Goal: Communication & Community: Answer question/provide support

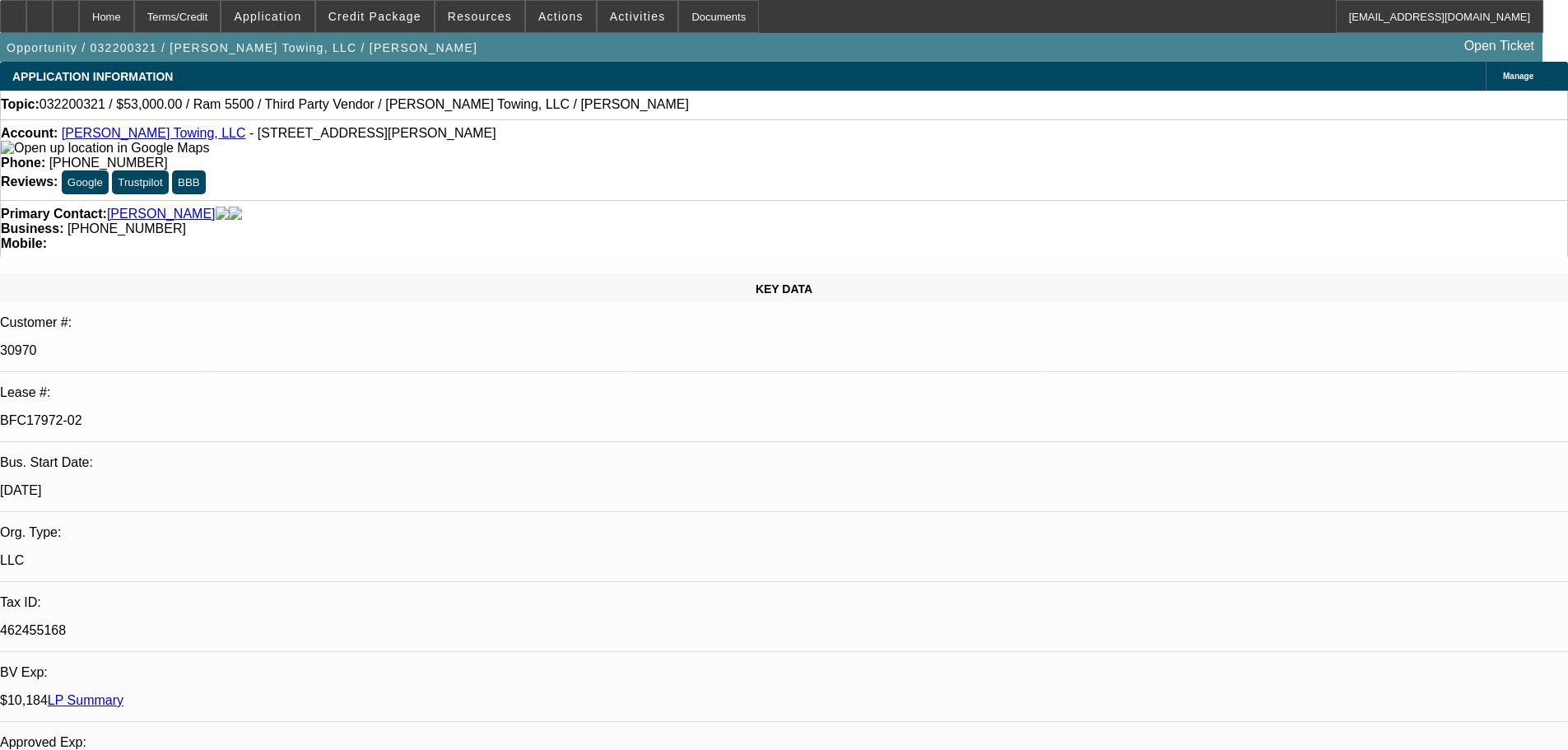
select select "0"
select select "0.1"
select select "4"
select select "0"
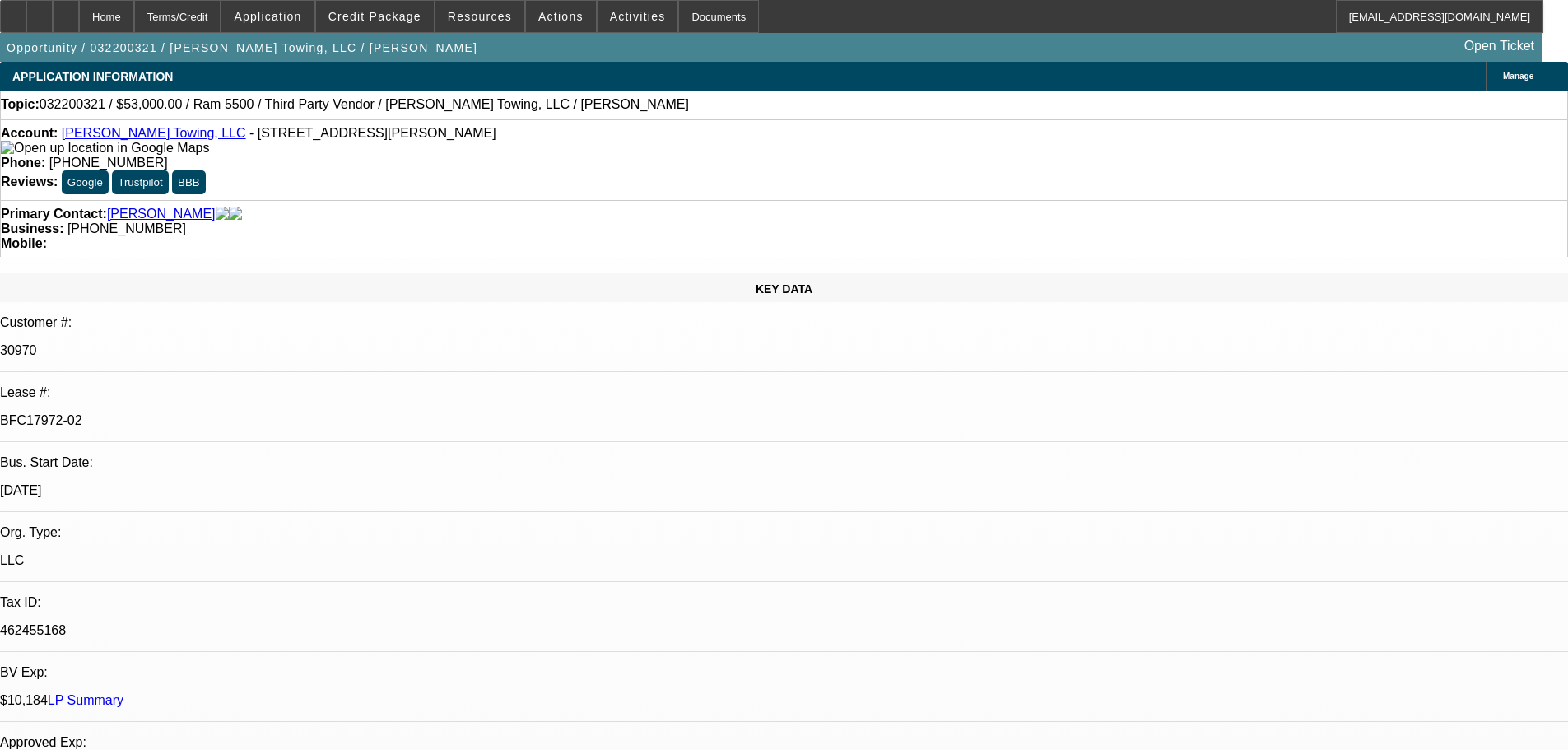
select select "0"
select select "0.1"
select select "4"
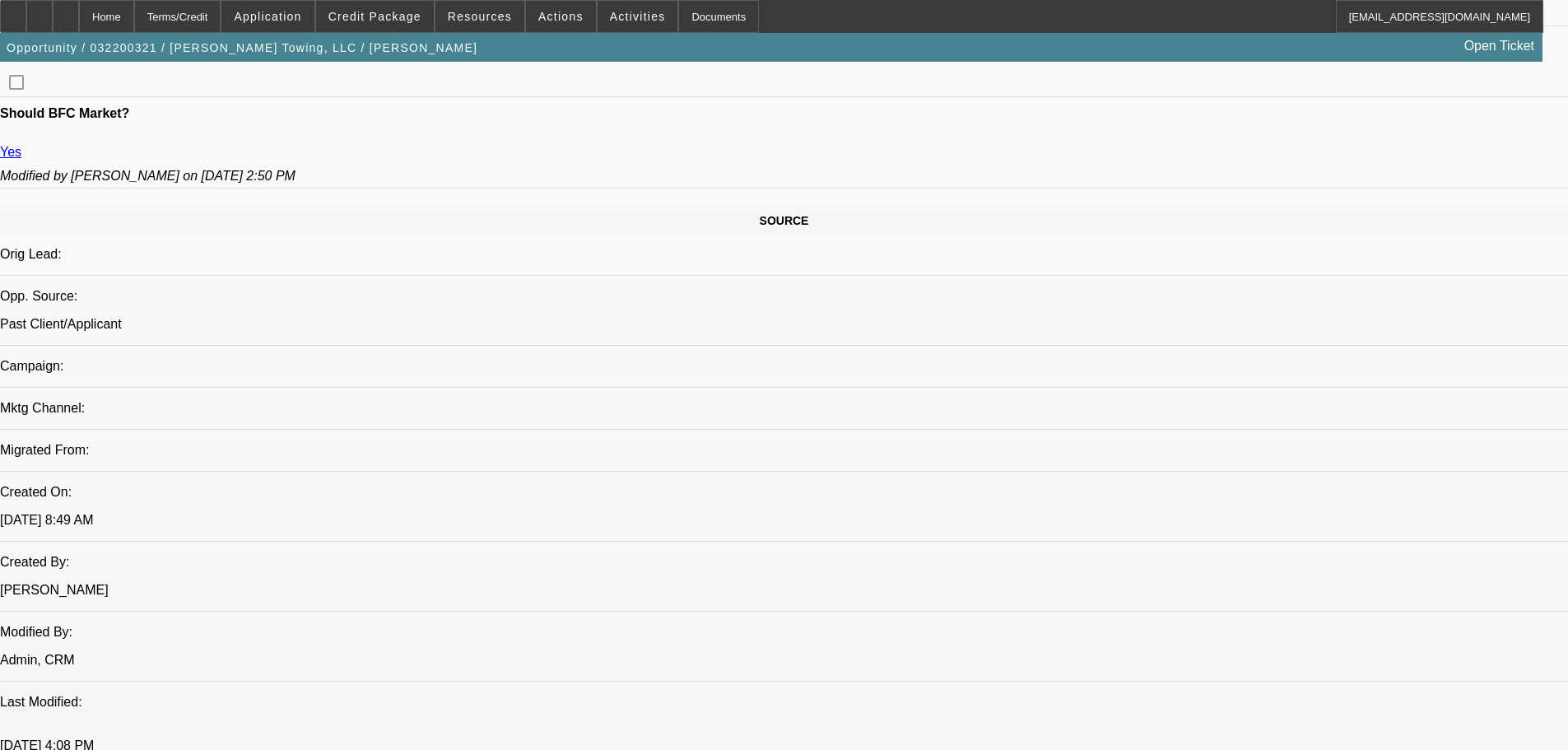
scroll to position [1070, 0]
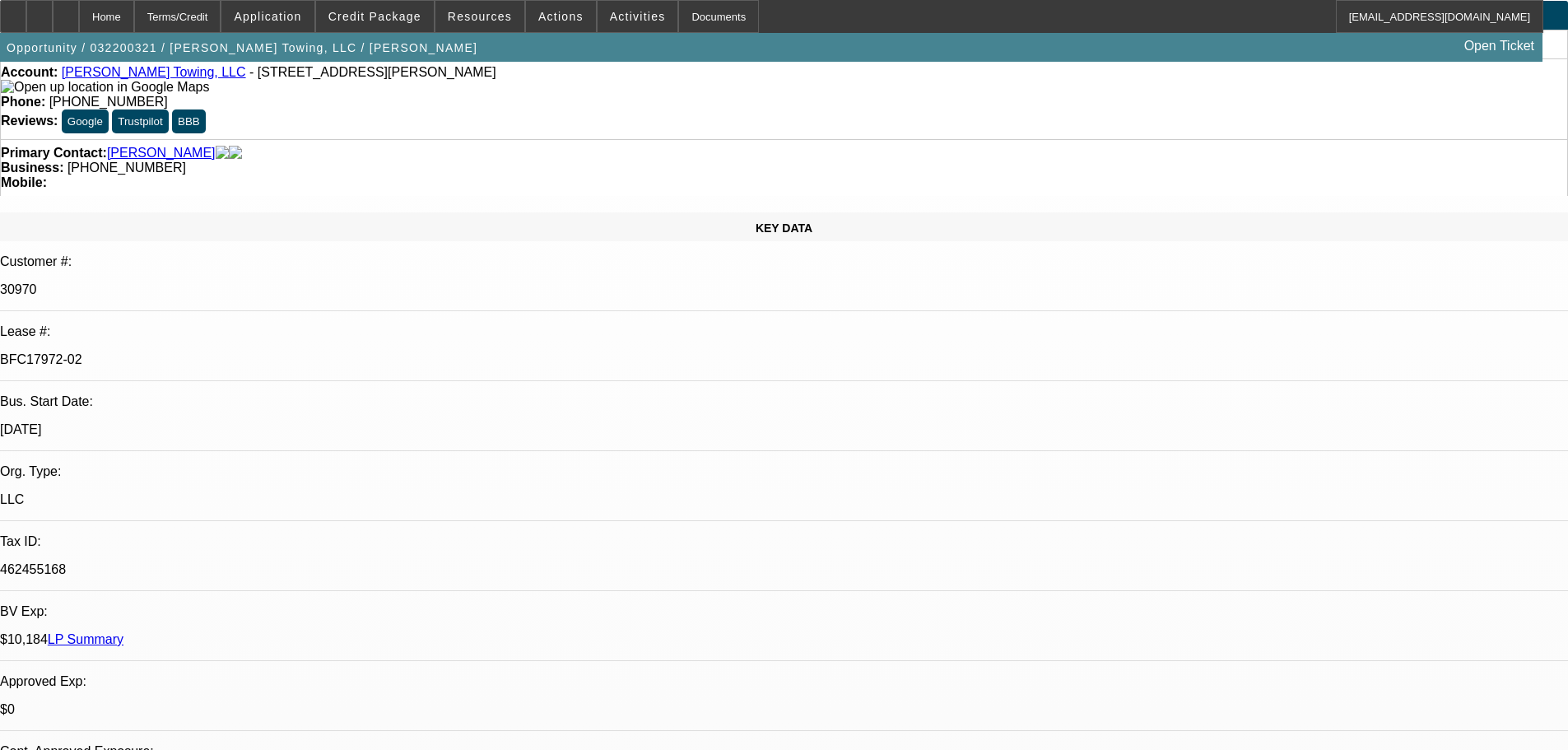
scroll to position [0, 0]
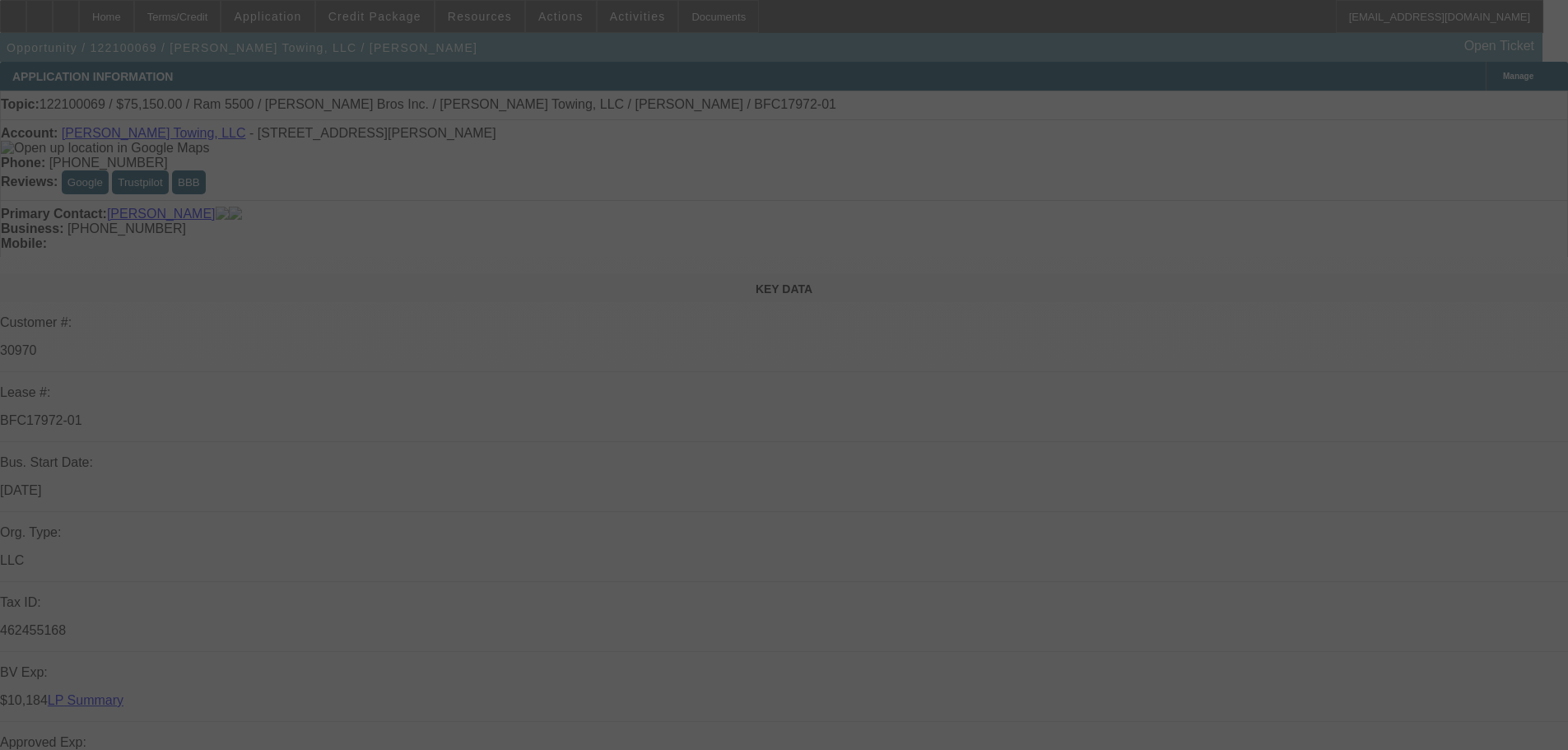
select select "0"
select select "0.1"
select select "0"
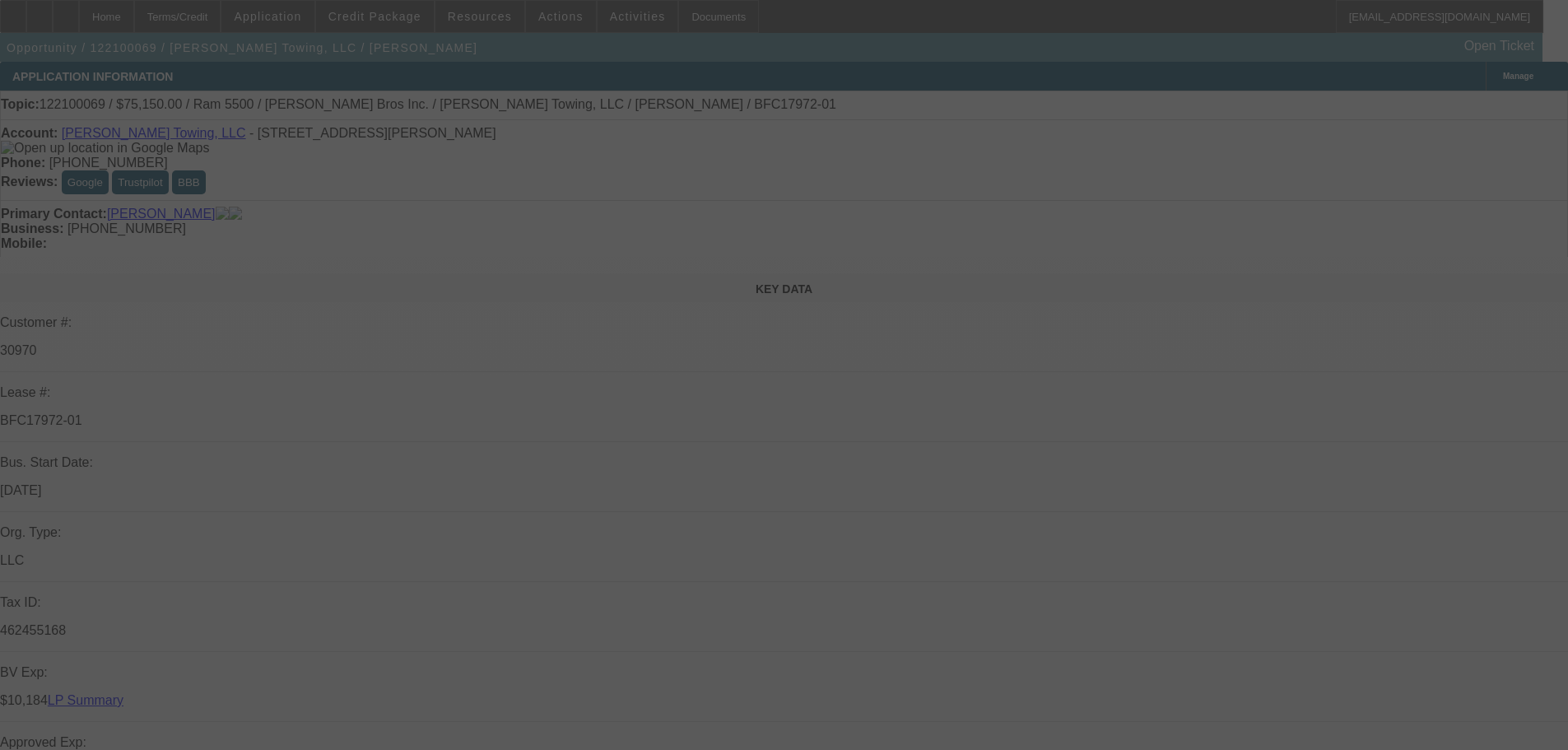
select select "0"
select select "0.1"
select select "0"
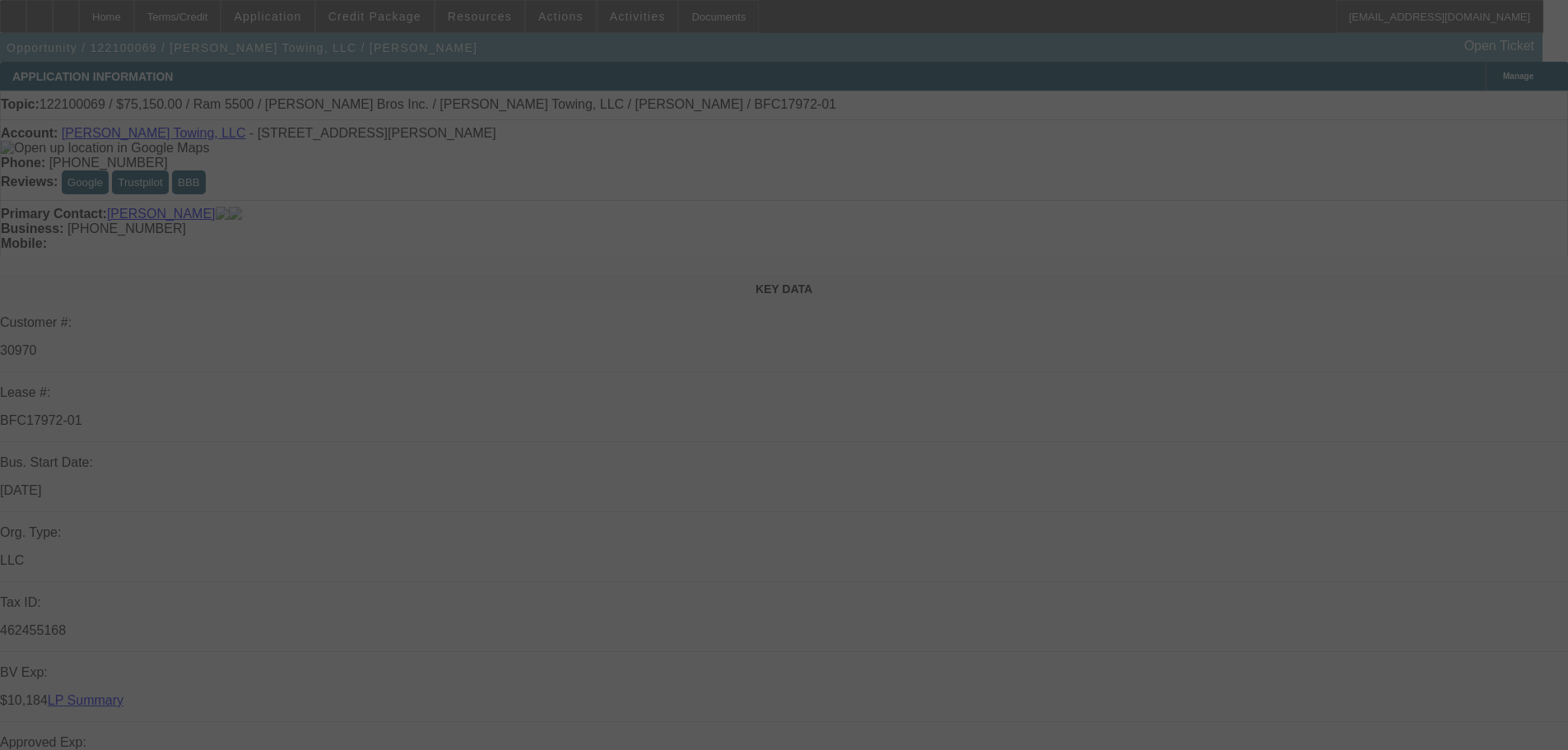
select select "0"
select select "0.1"
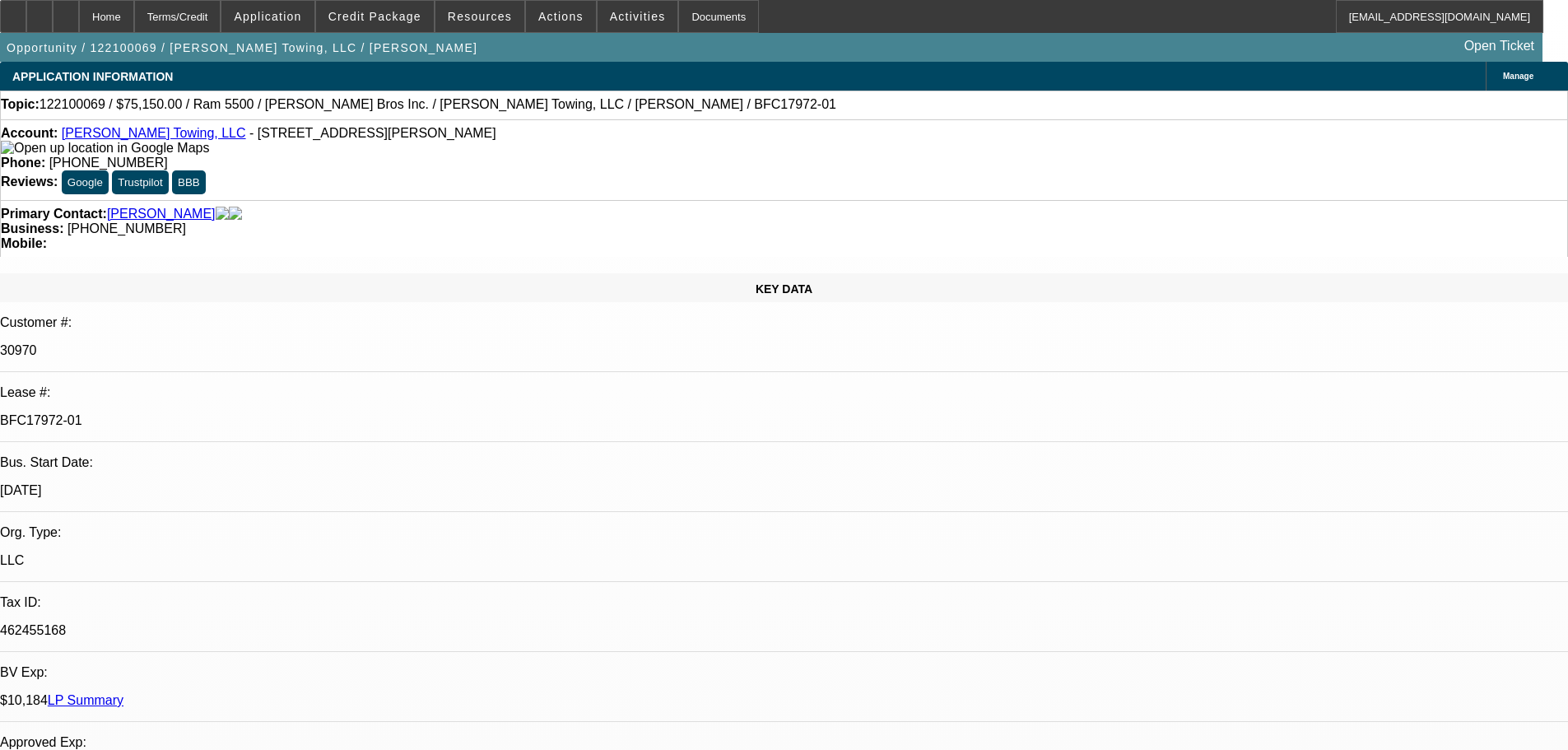
select select "1"
select select "4"
select select "1"
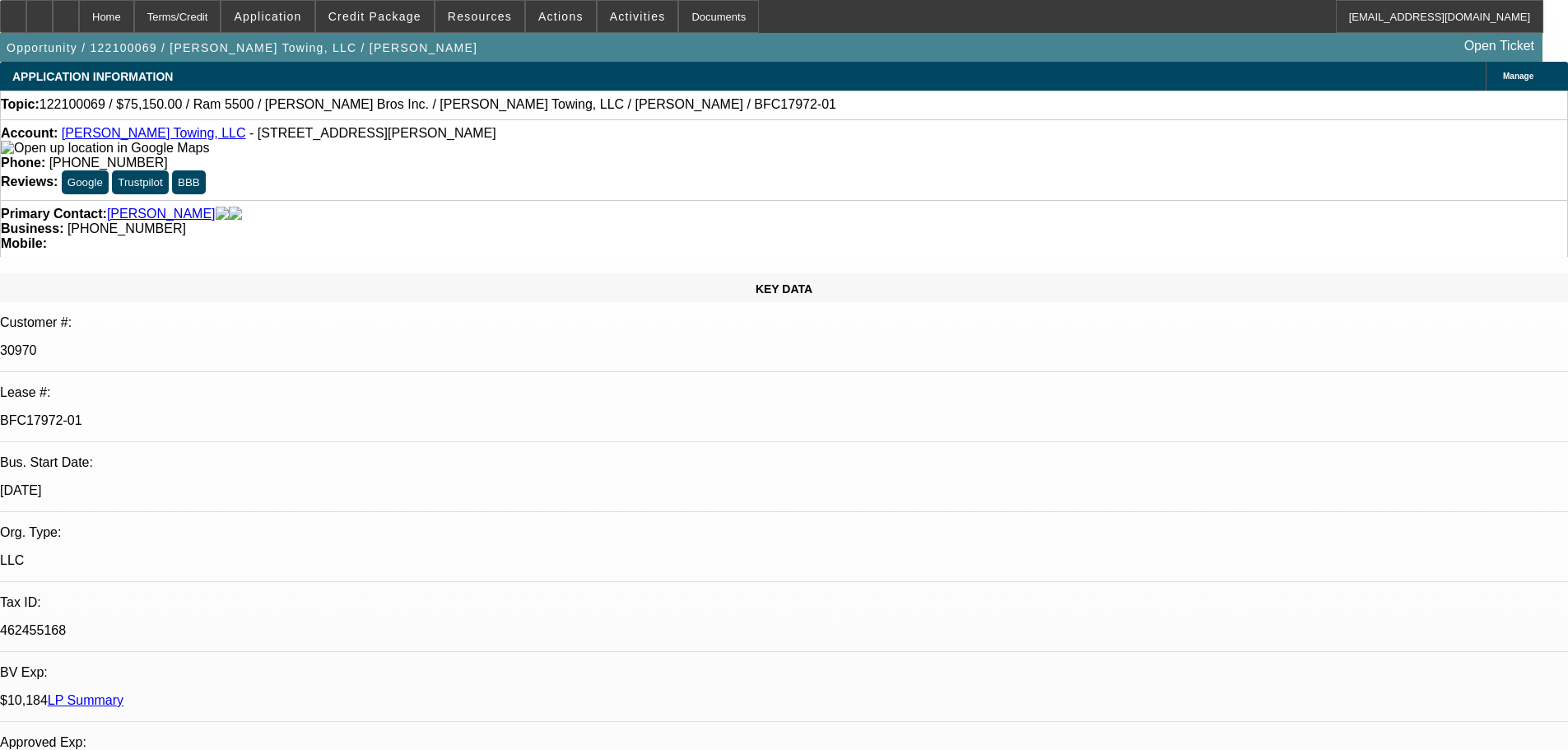
select select "6"
select select "1"
select select "4"
select select "1"
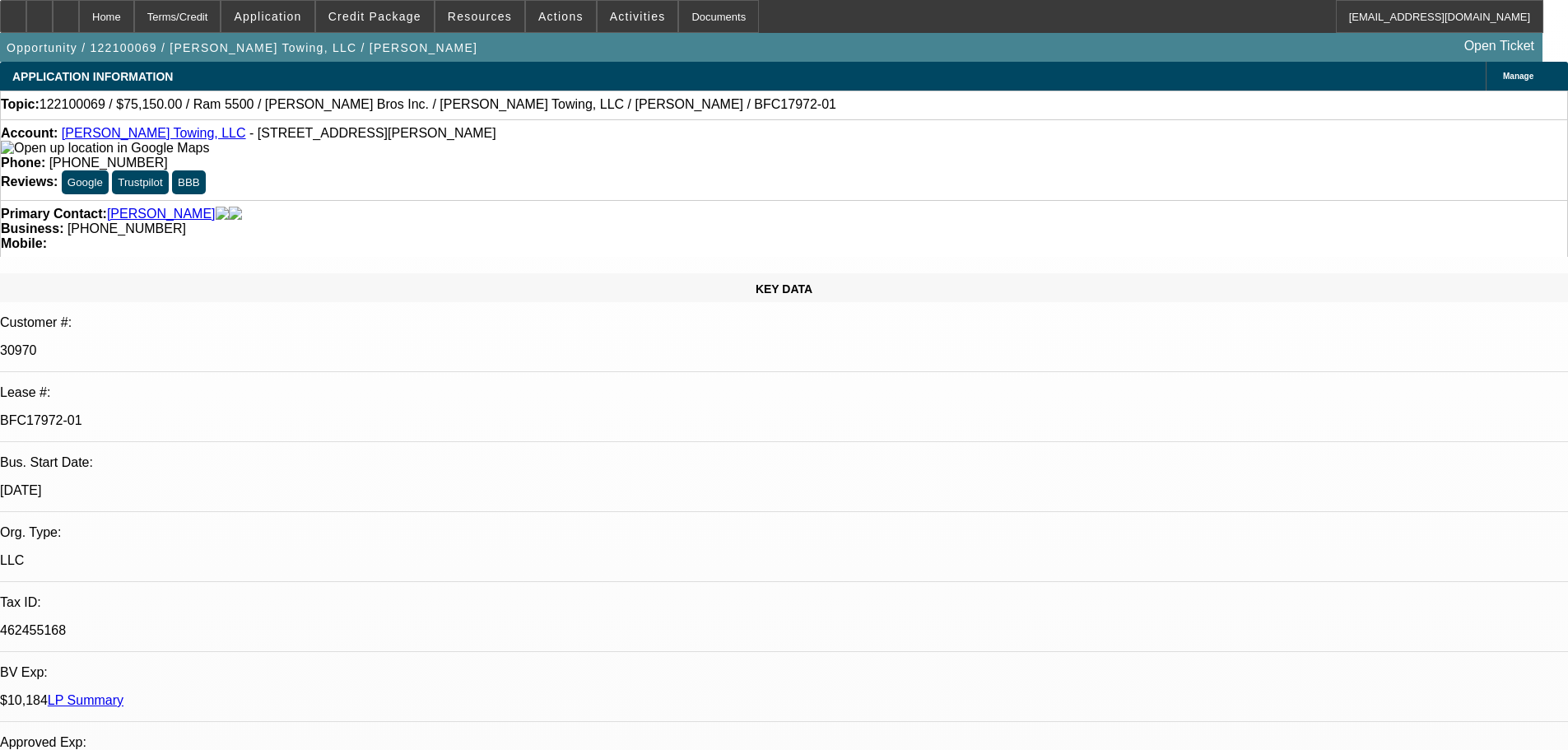
select select "1"
select select "4"
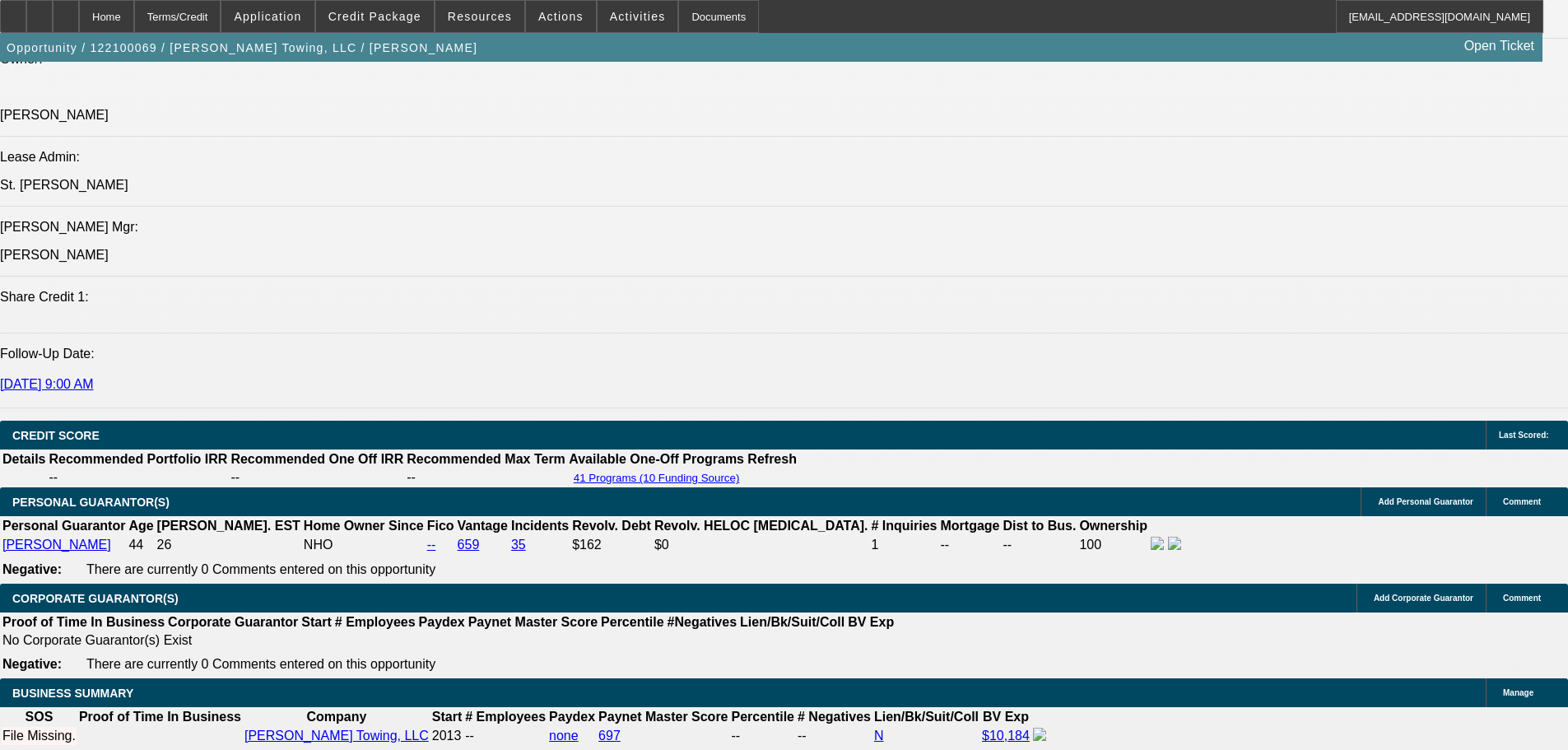
scroll to position [2223, 0]
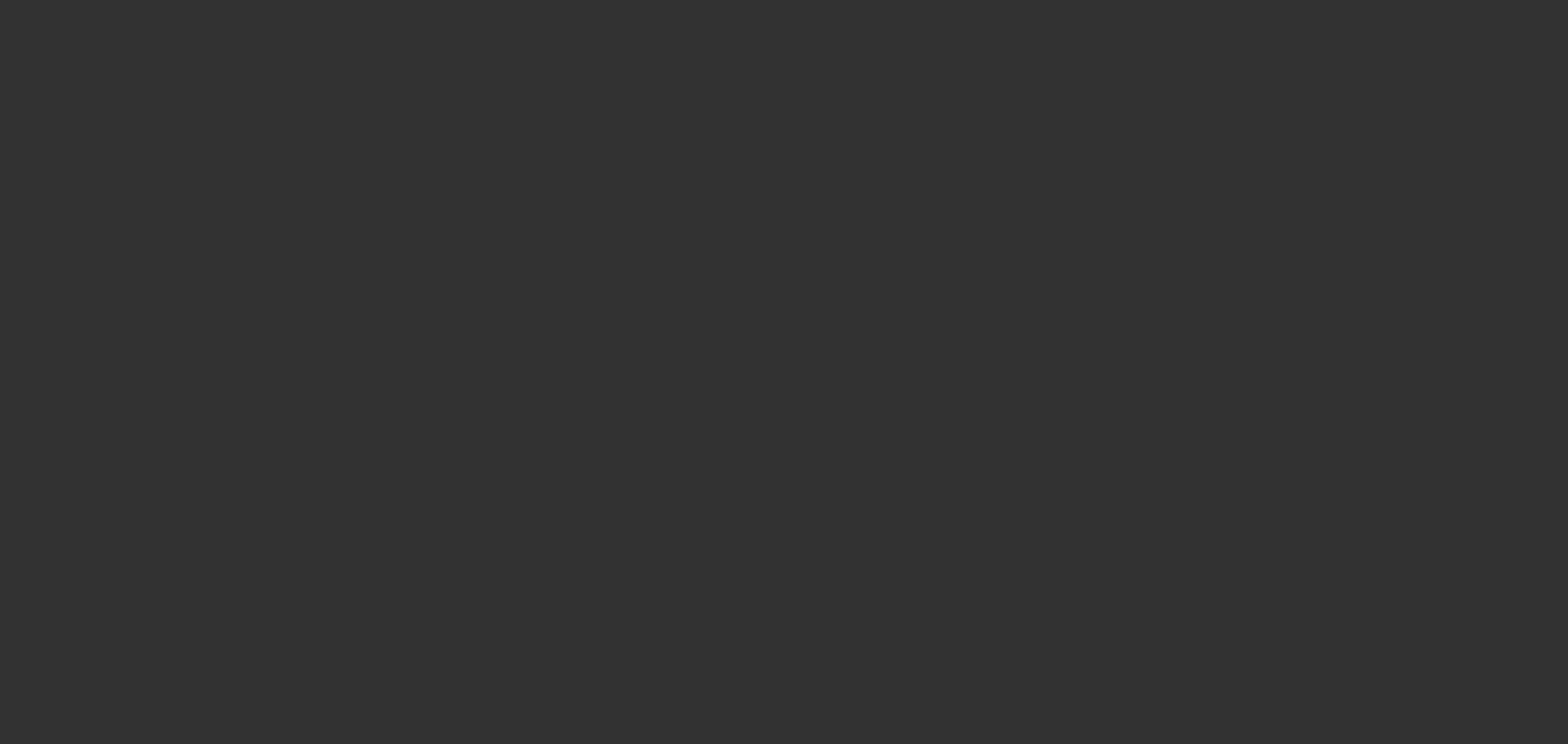
select select "0.1"
select select "0"
select select "2"
select select "0.1"
select select "4"
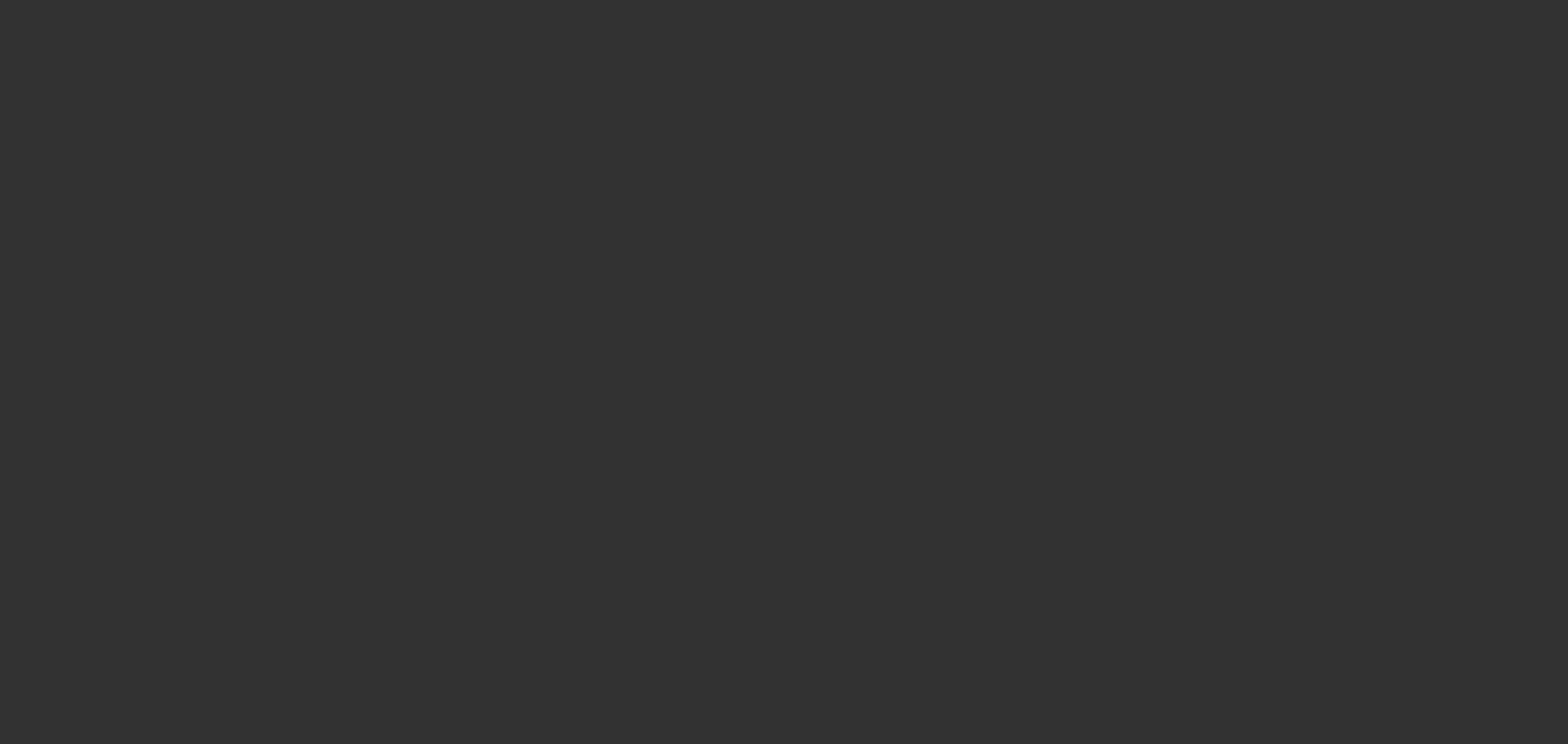
select select "0.1"
select select "0"
select select "2"
select select "0.1"
select select "4"
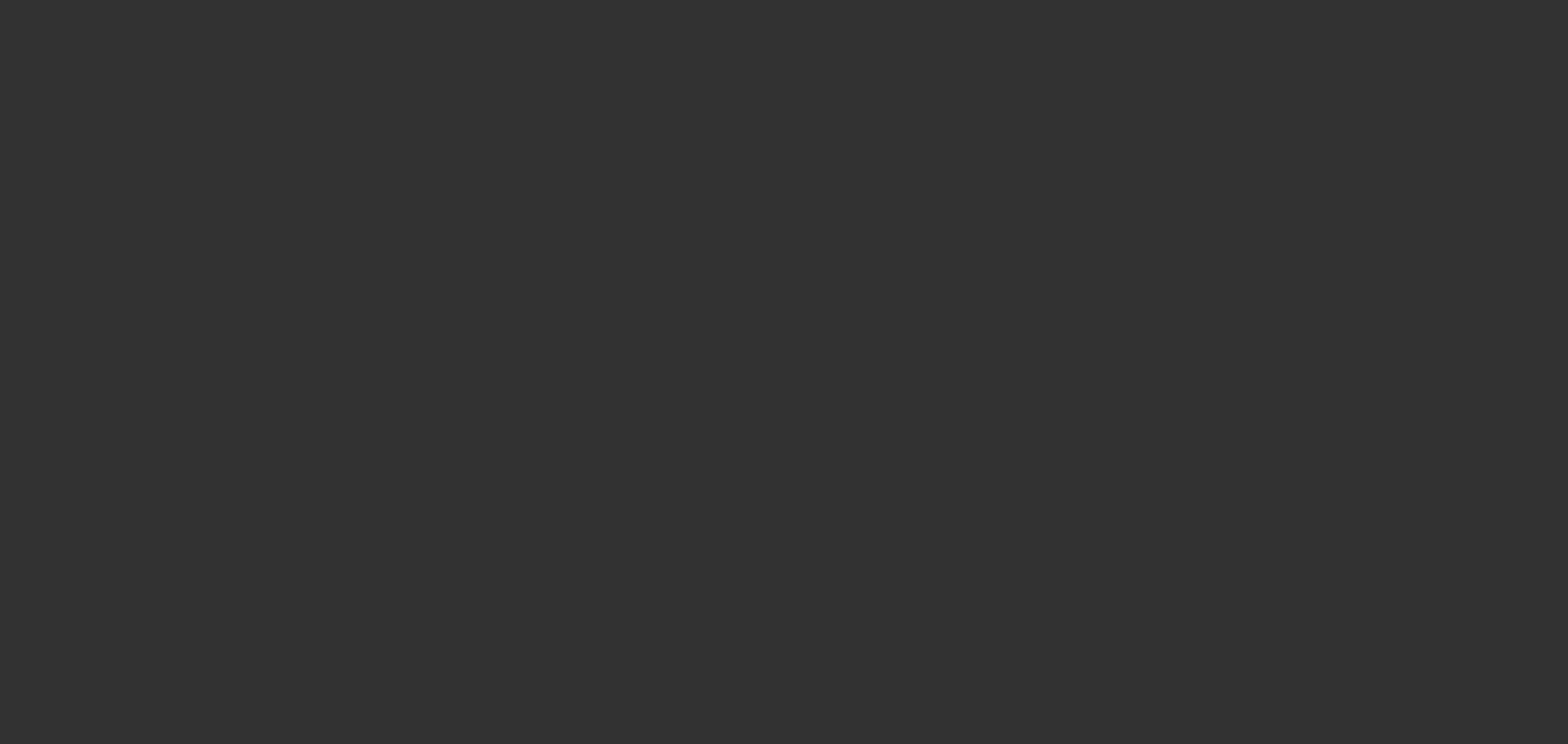
select select "0.1"
select select "0"
select select "2"
select select "0.1"
select select "4"
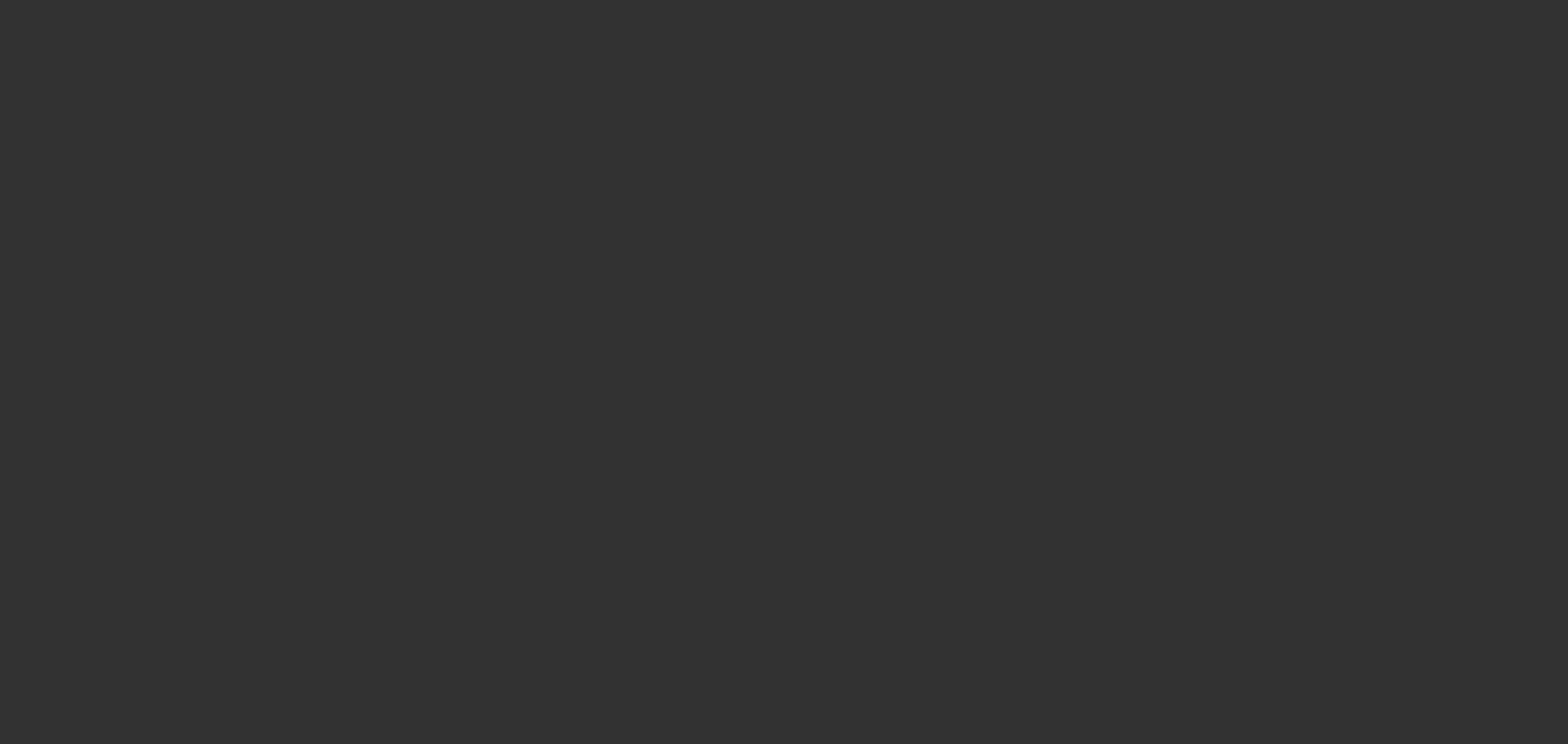
select select "0.1"
select select "0"
select select "2"
select select "0.1"
select select "4"
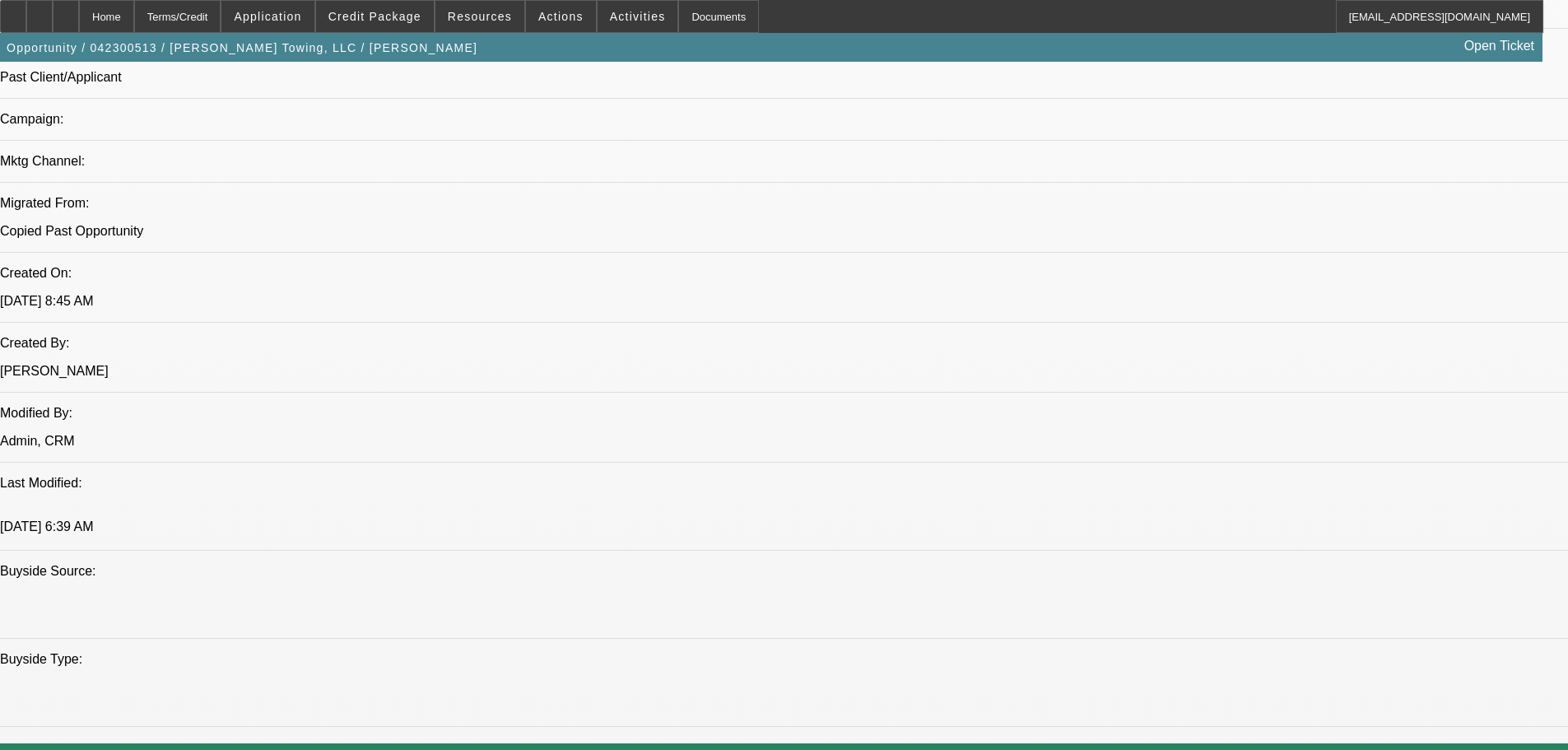
scroll to position [1811, 0]
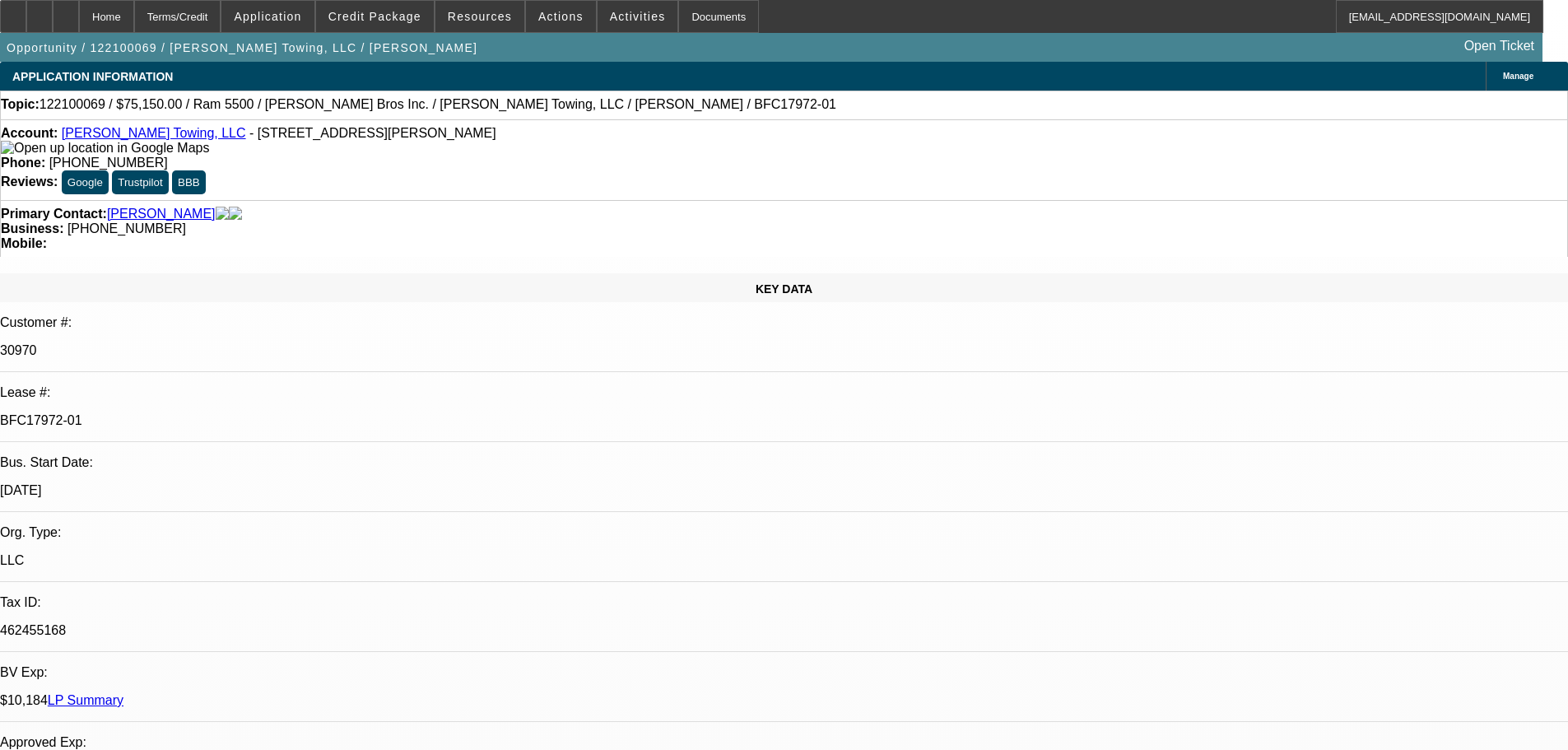
select select "0"
select select "0.1"
select select "4"
select select "0"
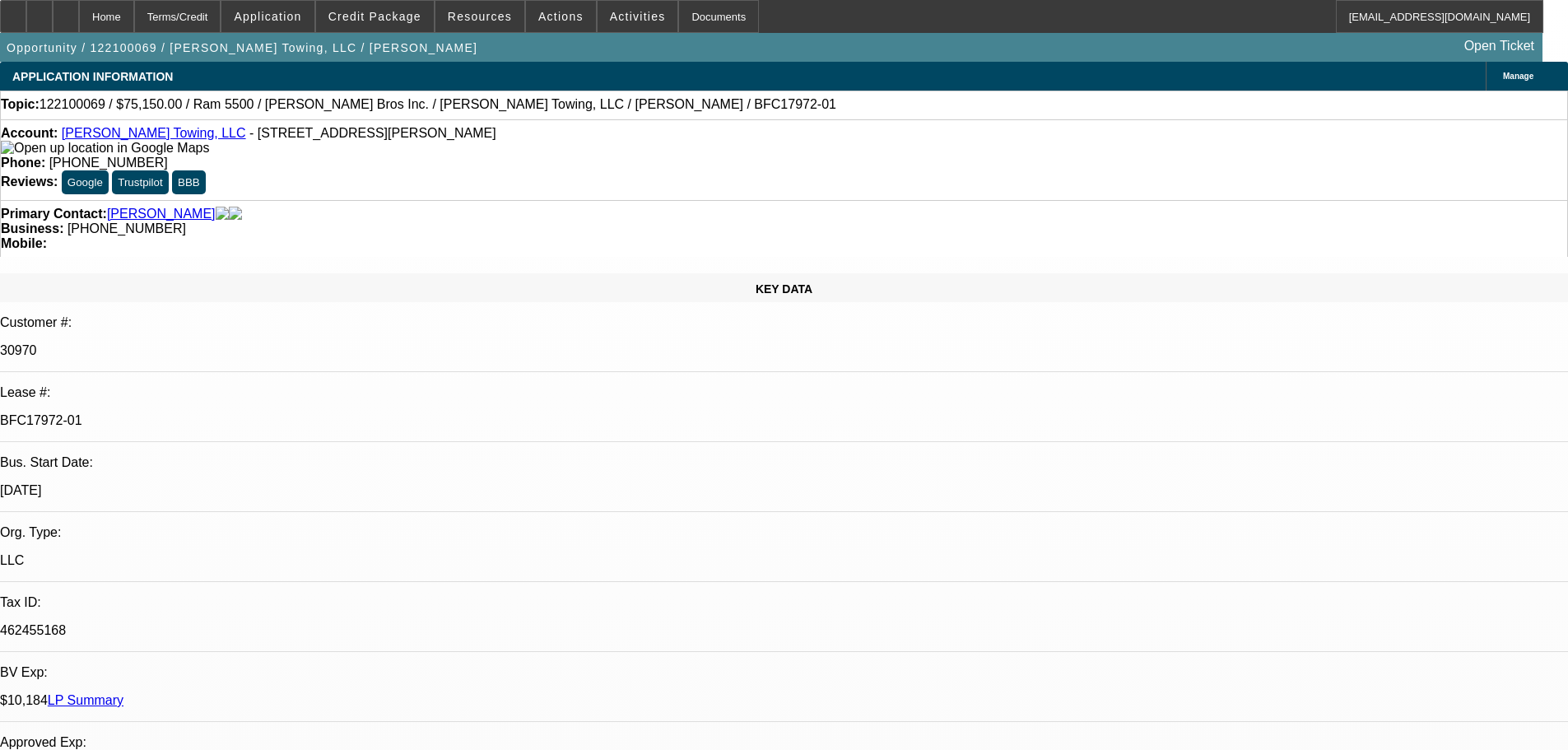
select select "0"
select select "6"
select select "0"
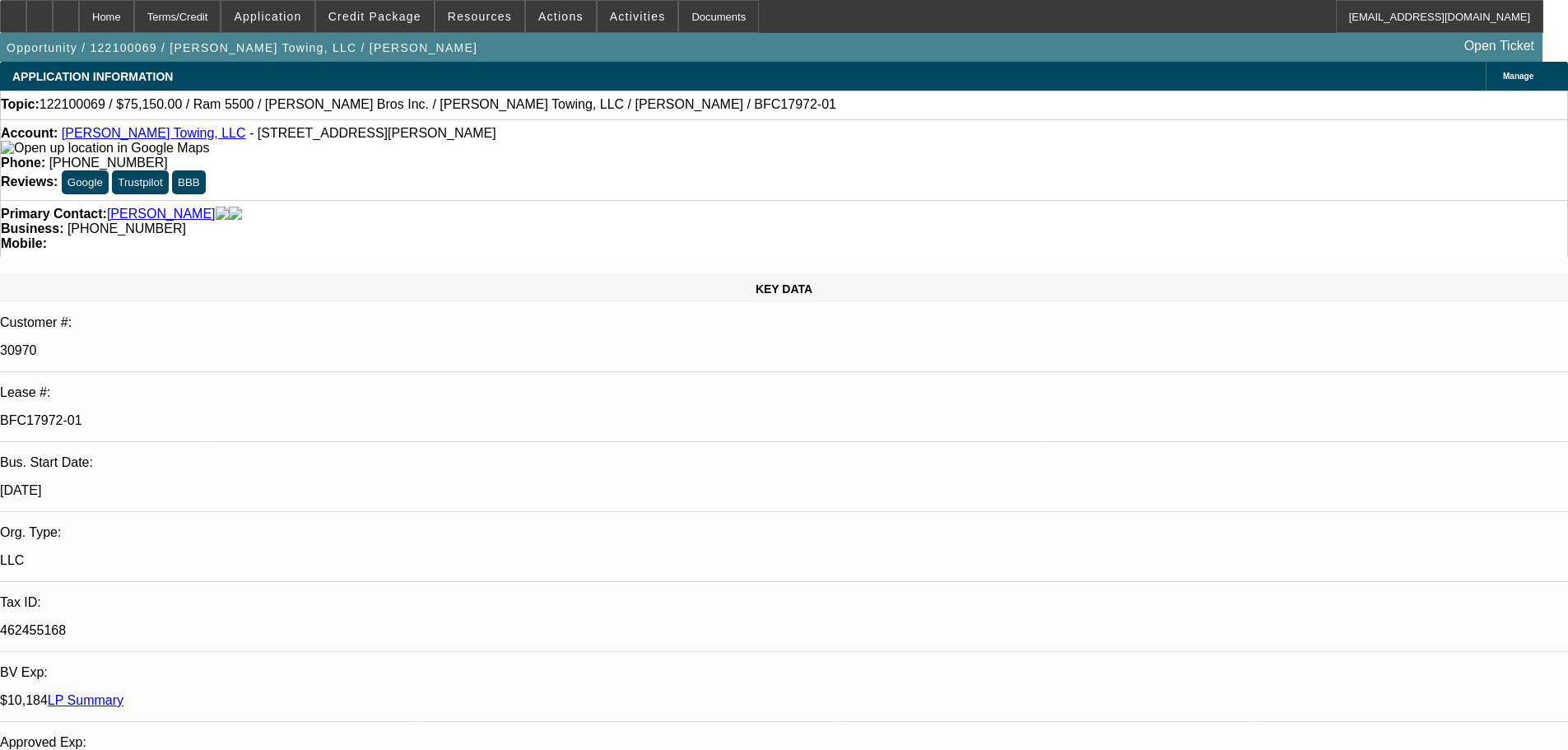
select select "0.1"
select select "4"
select select "0"
select select "0.1"
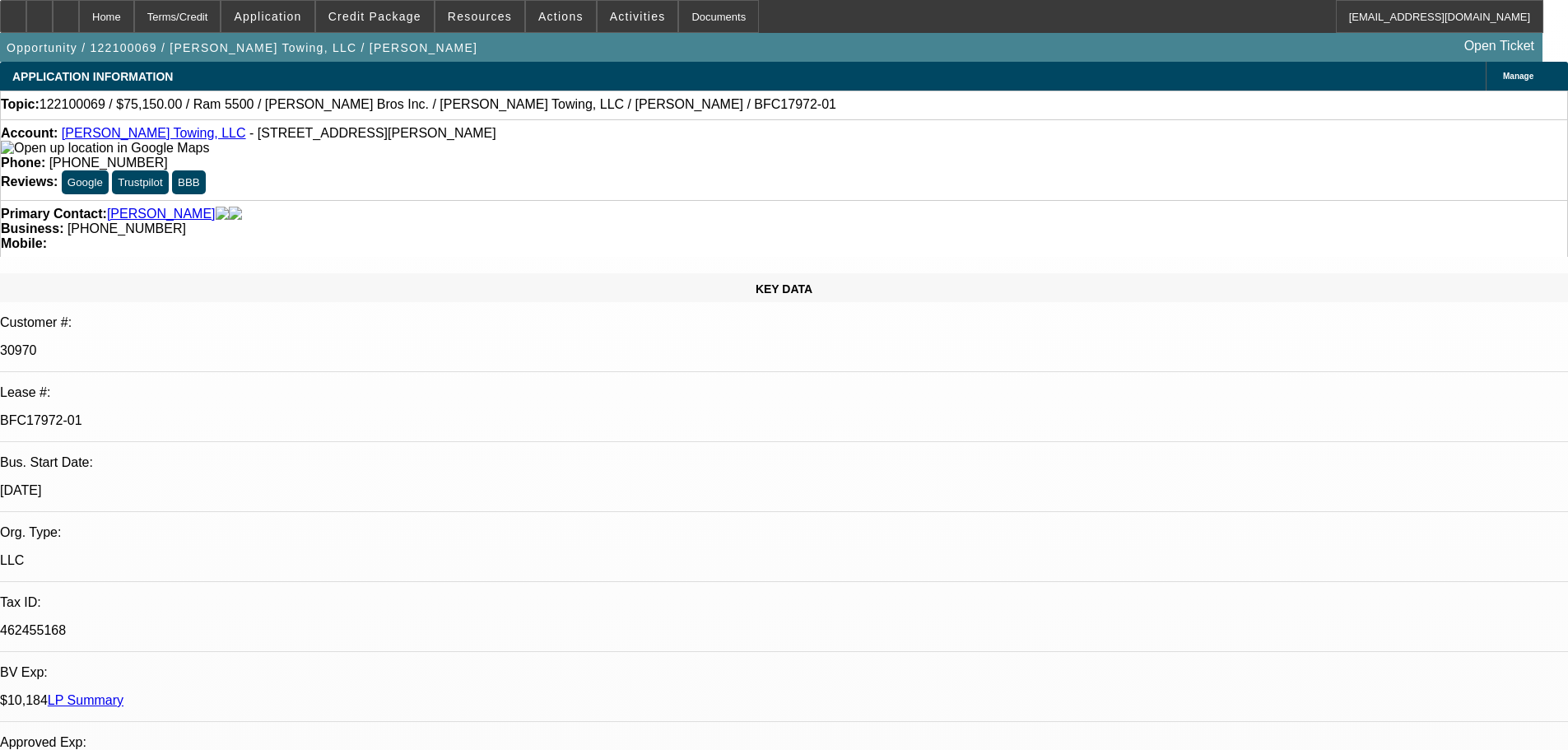
select select "4"
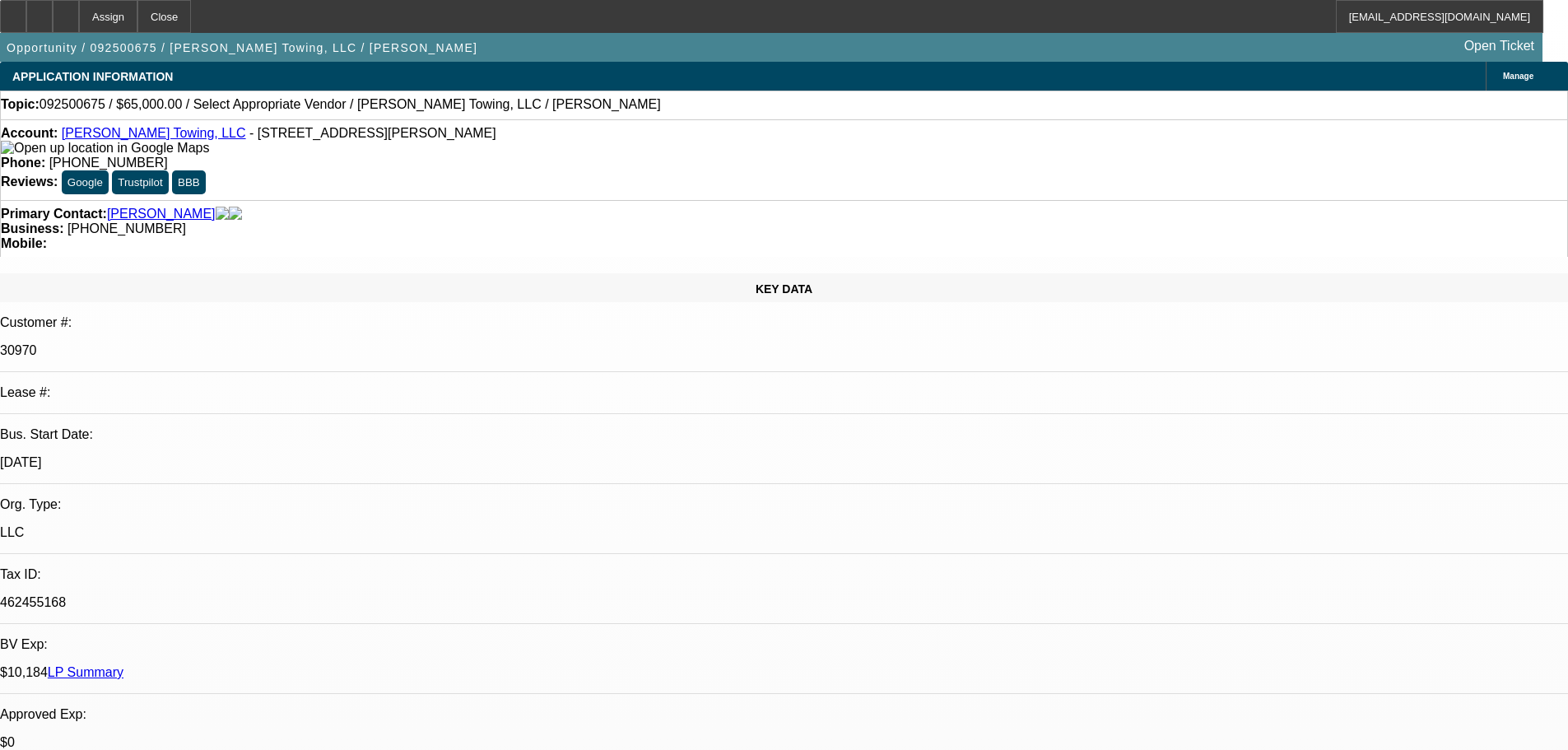
select select "0"
select select "2"
select select "0.1"
select select "4"
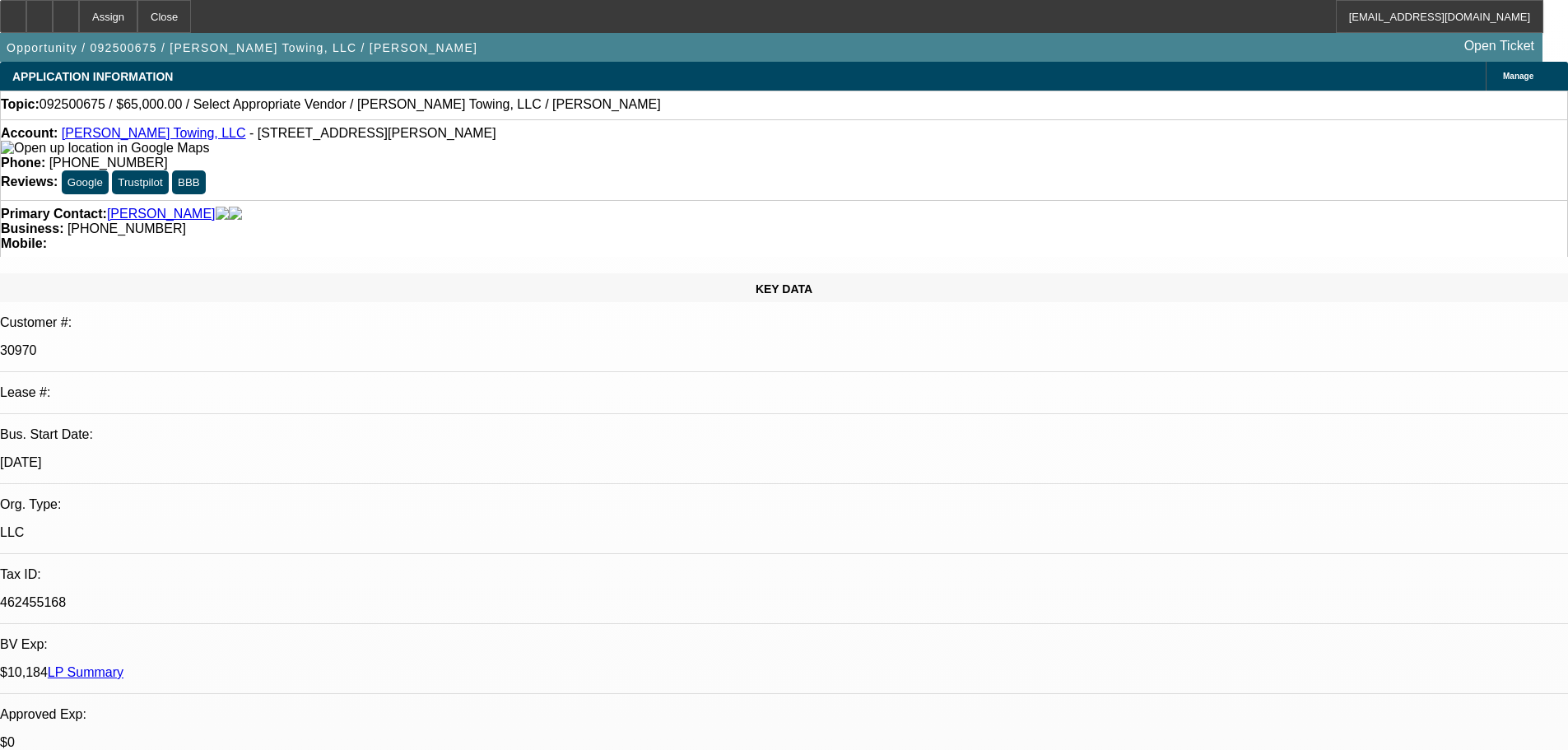
scroll to position [1012, 0]
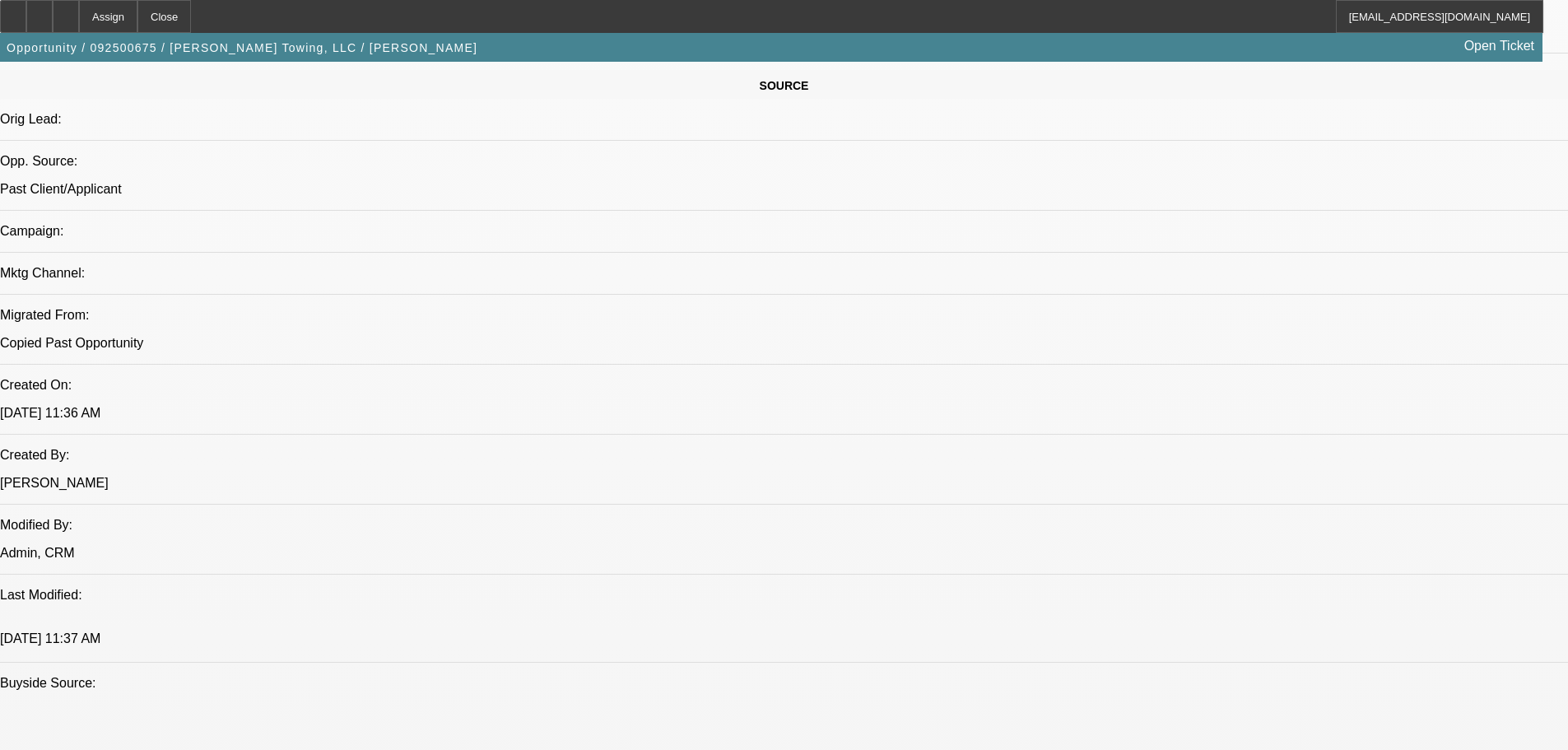
radio input "true"
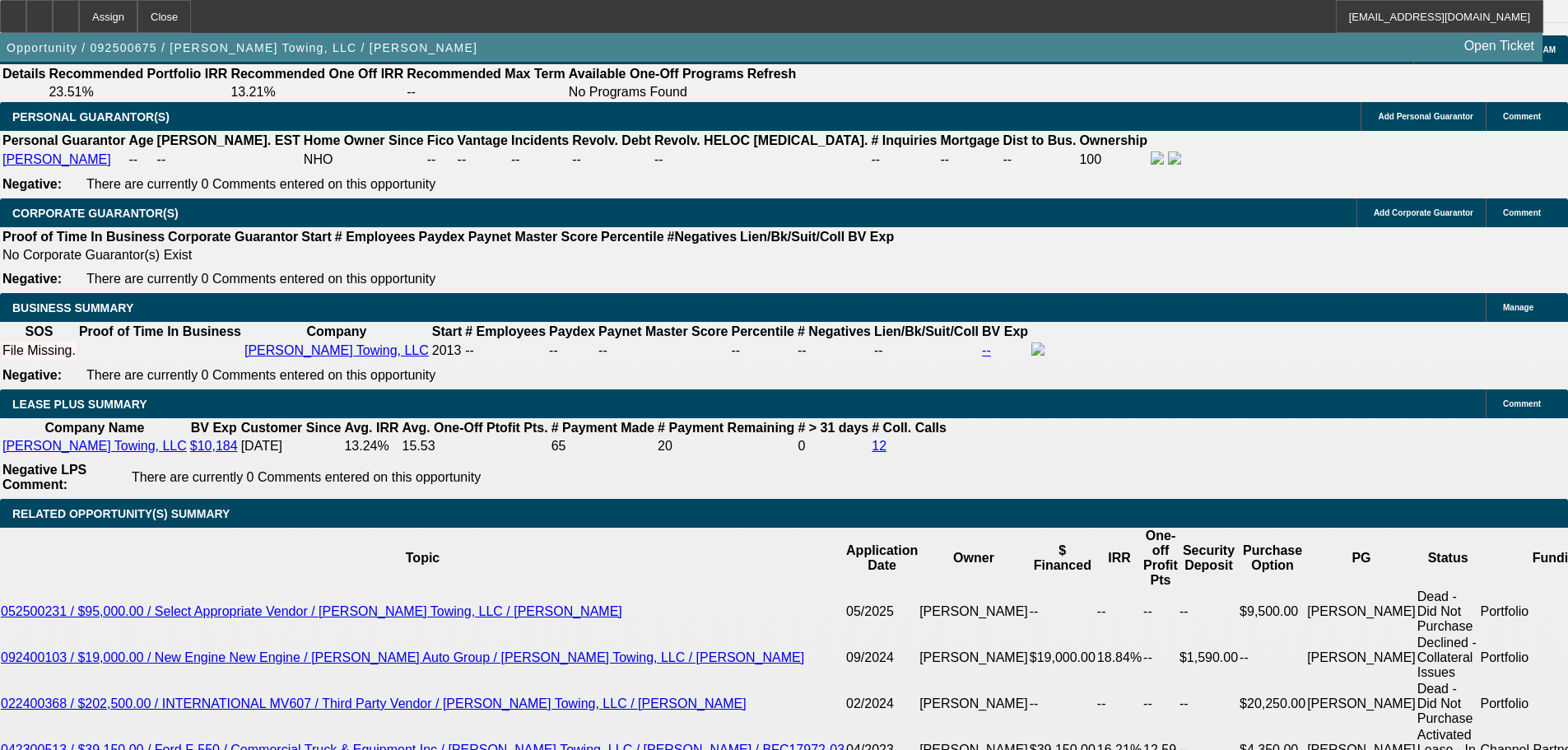
scroll to position [0, 0]
drag, startPoint x: 1523, startPoint y: 347, endPoint x: 1504, endPoint y: 506, distance: 160.1
type textarea "9-30: Joe cant believe the issues with the Dodges still, he keeps fixing, keeps…"
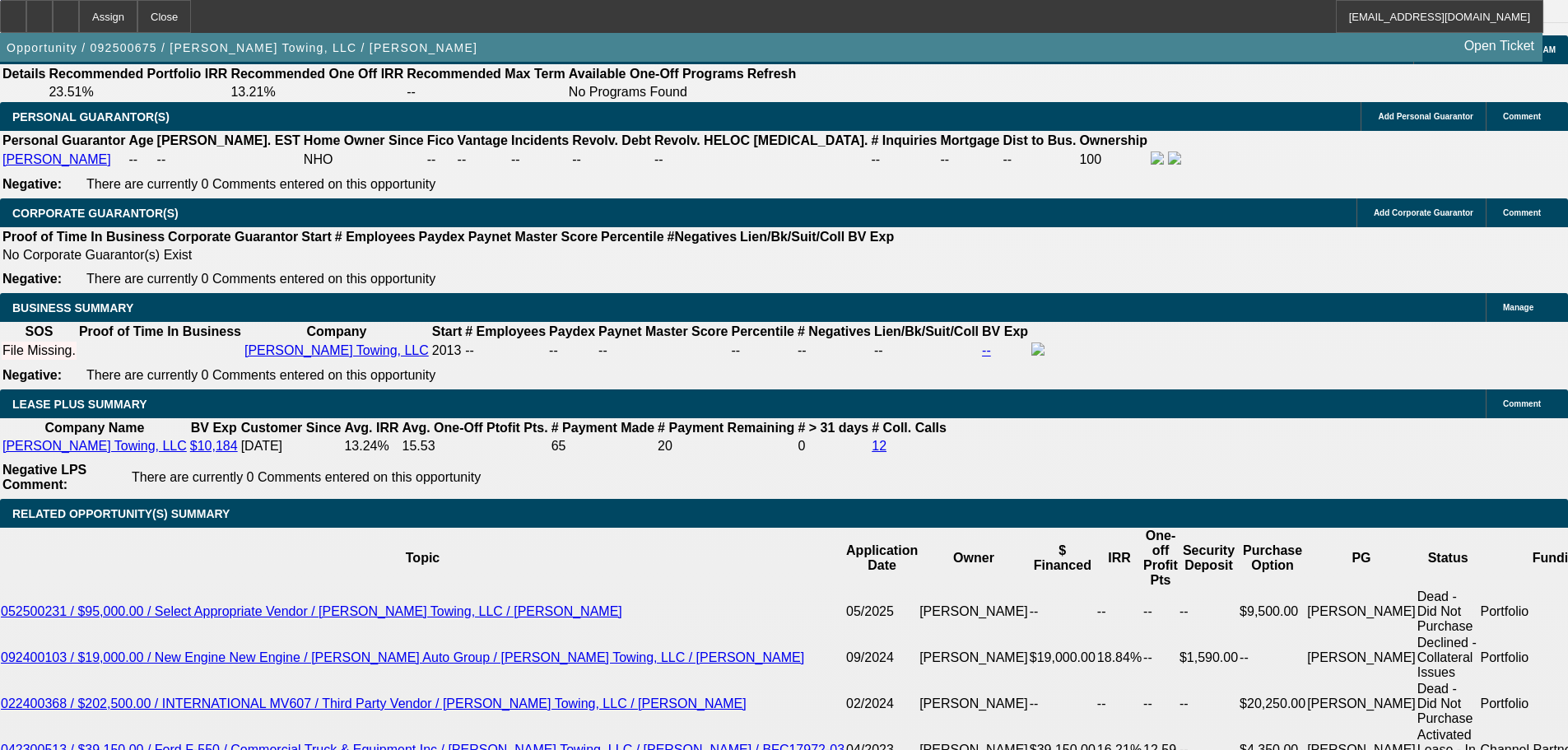
radio input "true"
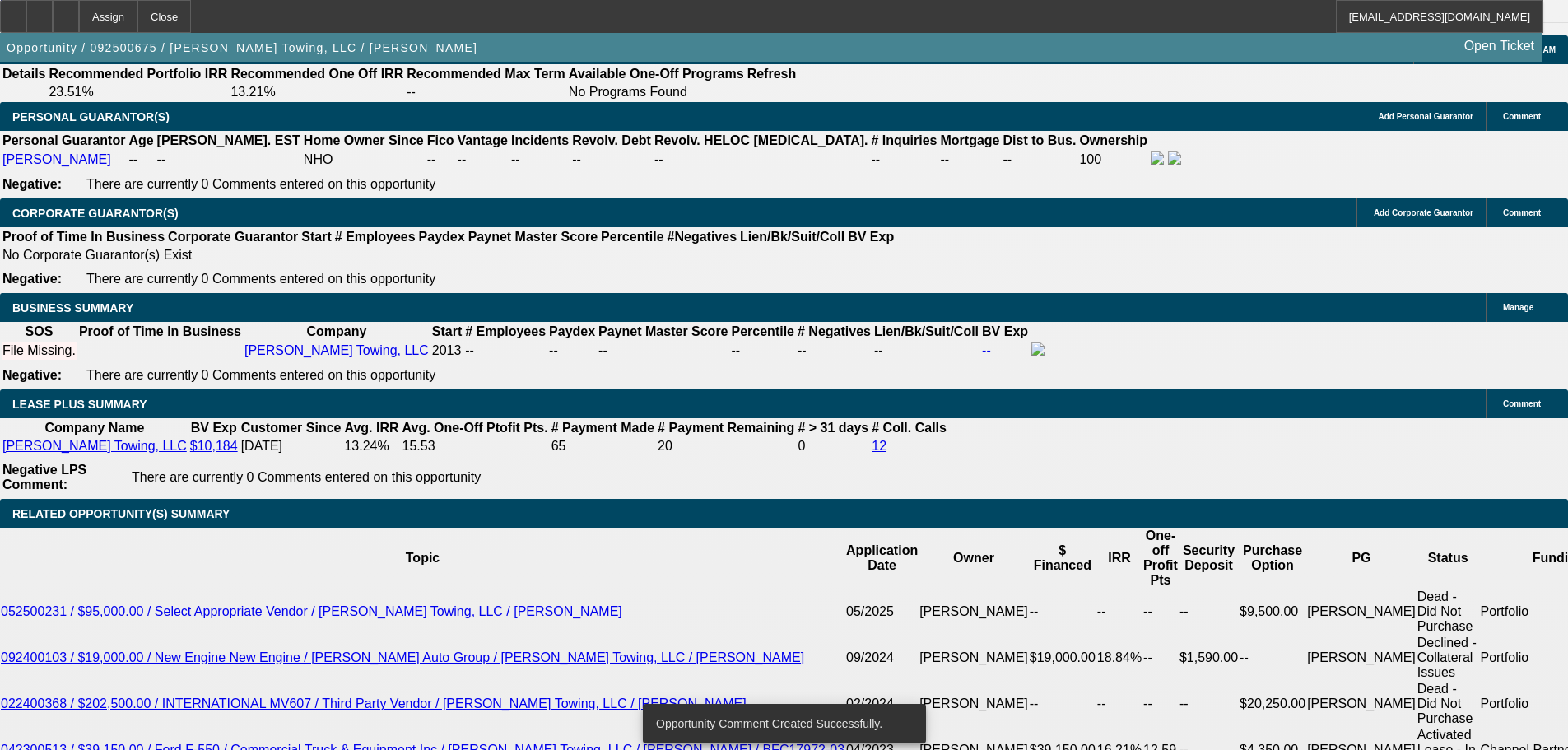
radio input "true"
type textarea "G"
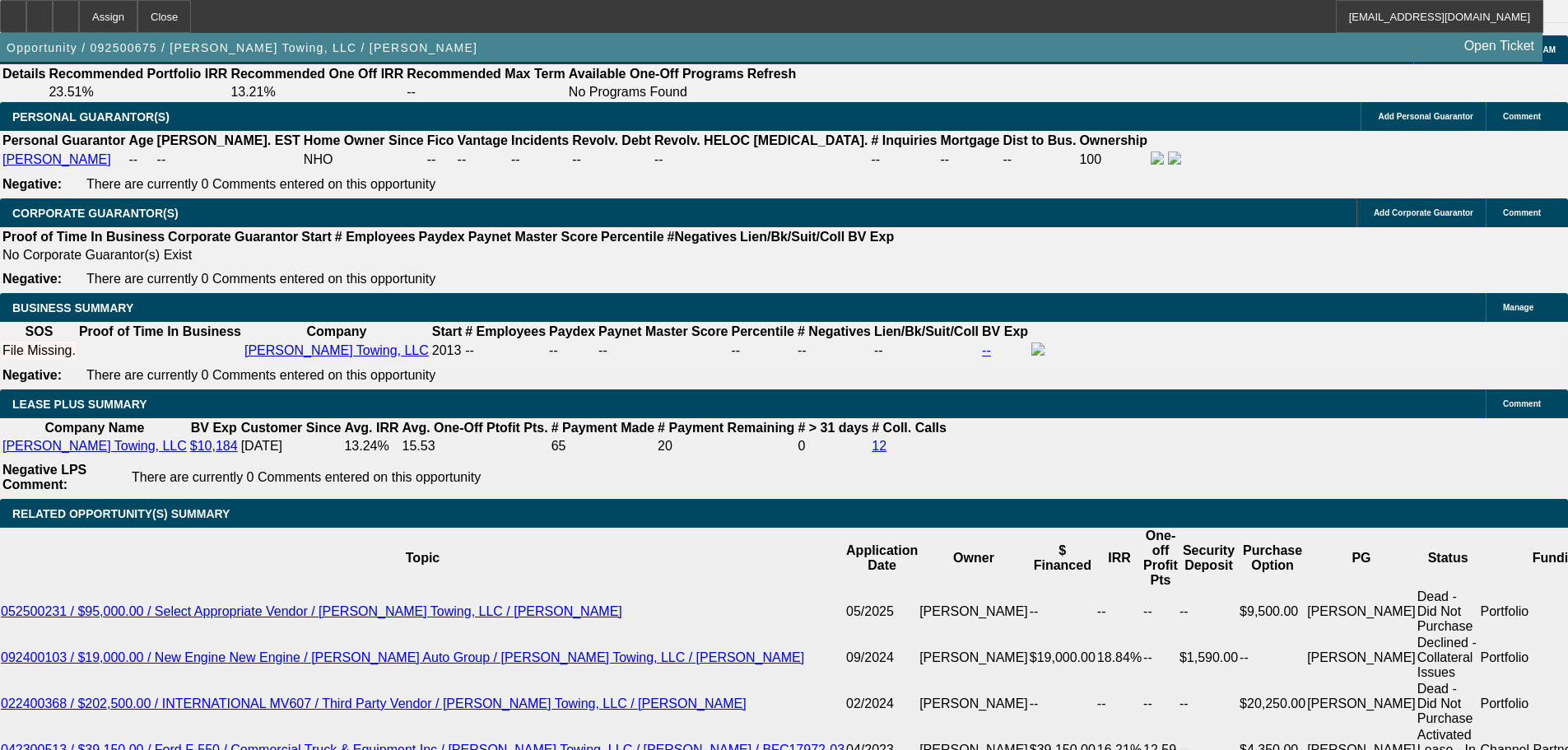
type textarea "the 2016 and 2019 problem trucks are running now, he fixed all their issues and…"
radio input "true"
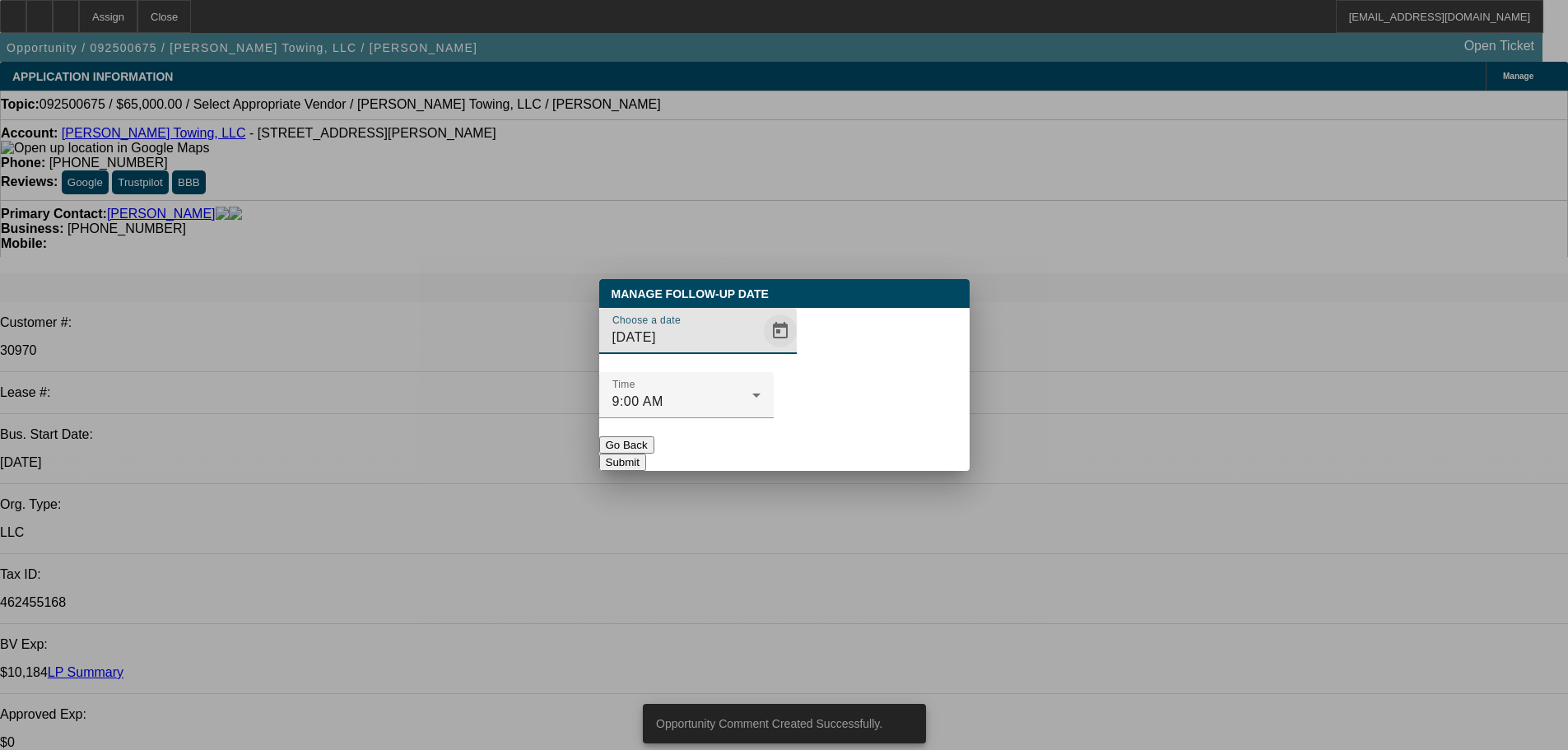
click at [760, 351] on span "Open calendar" at bounding box center [780, 331] width 39 height 39
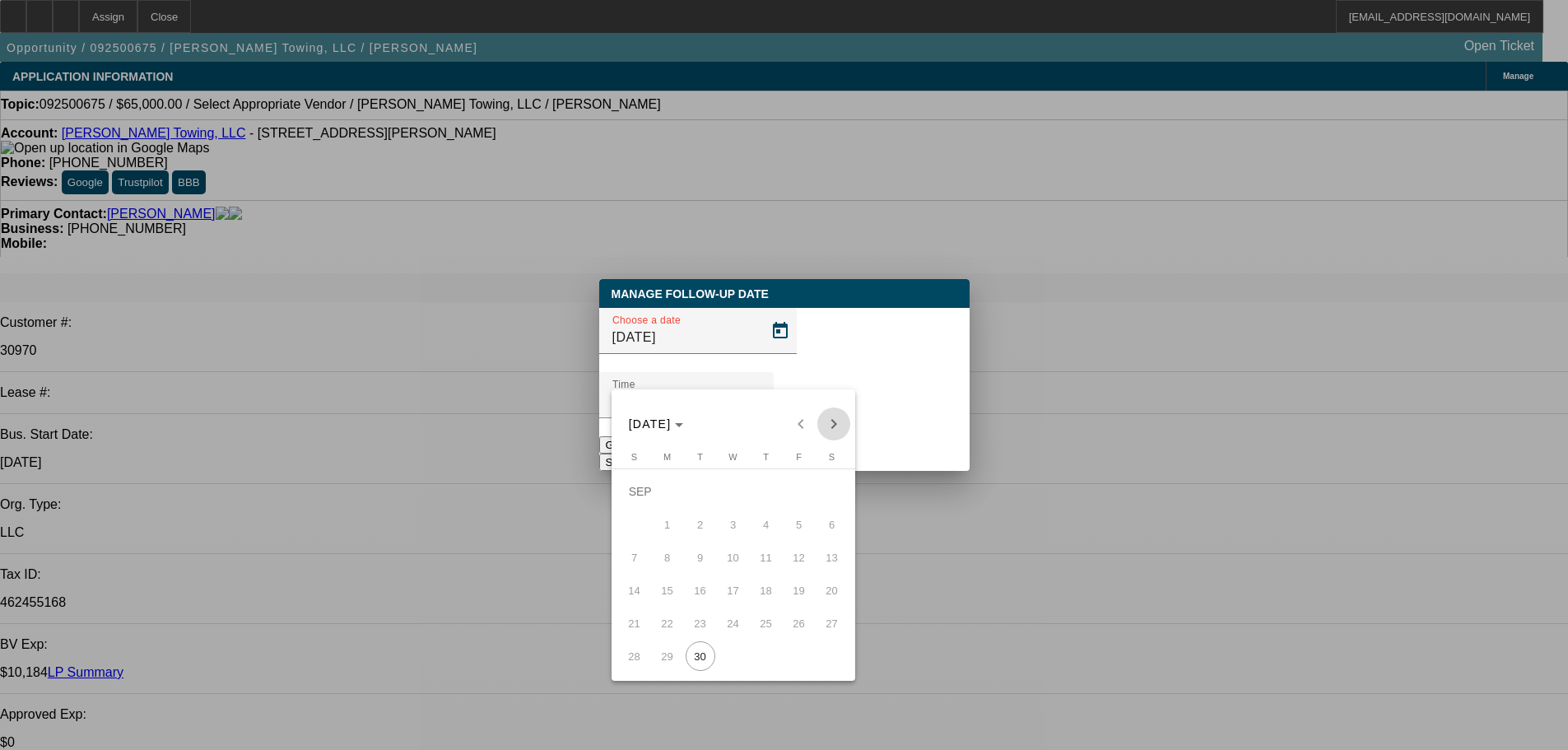
click at [833, 421] on span "Next month" at bounding box center [833, 424] width 33 height 33
click at [769, 493] on span "2" at bounding box center [767, 492] width 30 height 30
type input "10/2/2025"
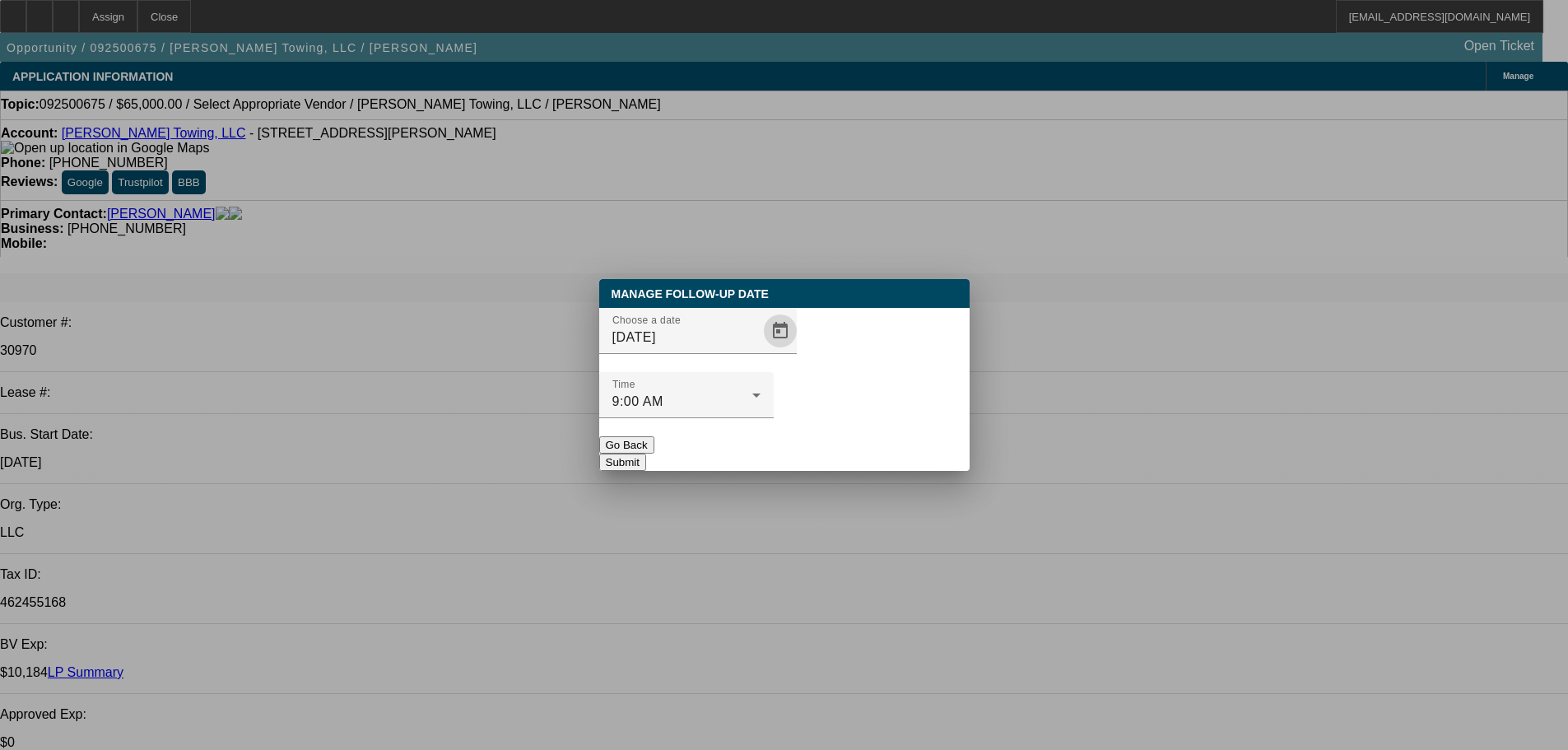
click at [646, 454] on button "Submit" at bounding box center [623, 462] width 47 height 17
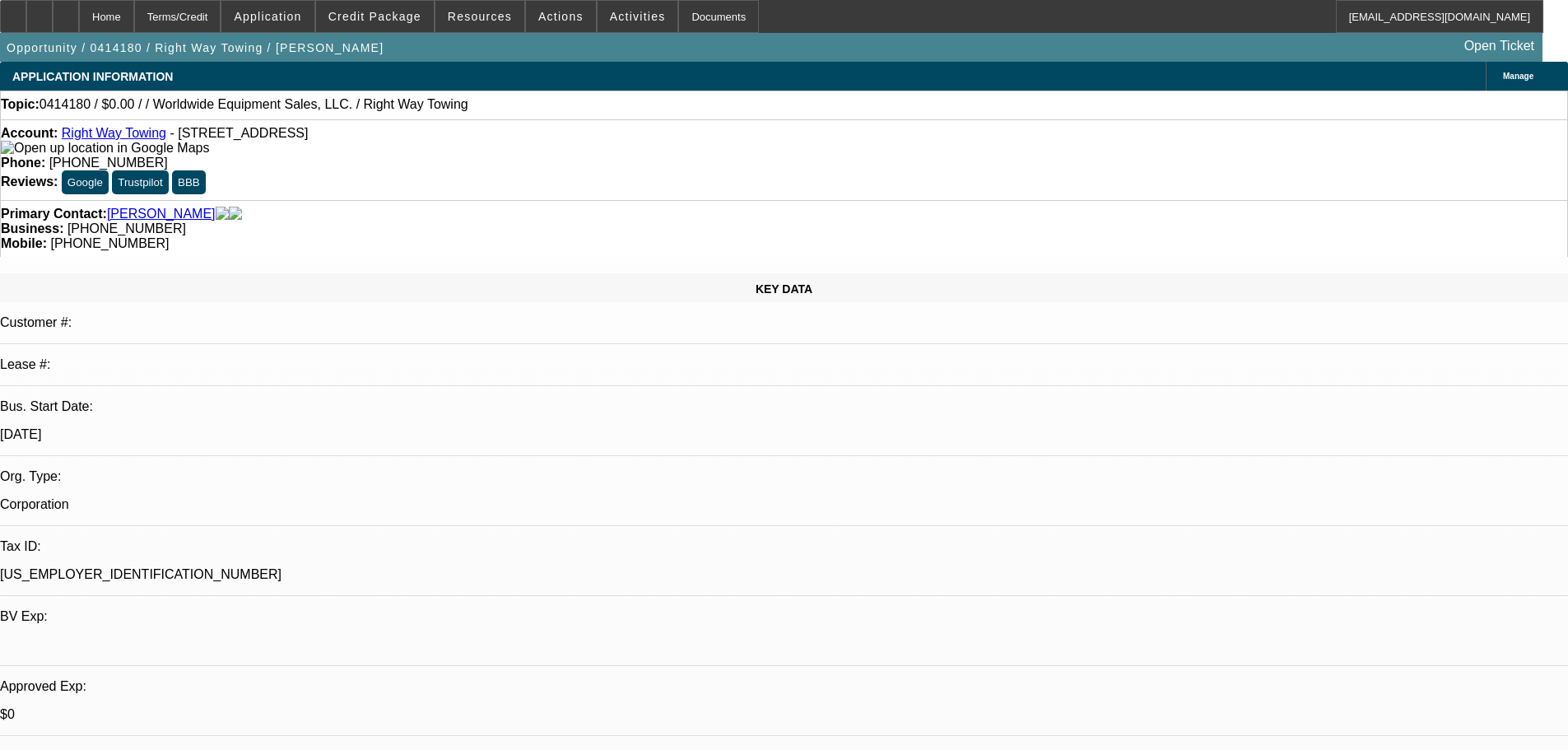
select select "0"
select select "2"
select select "0.1"
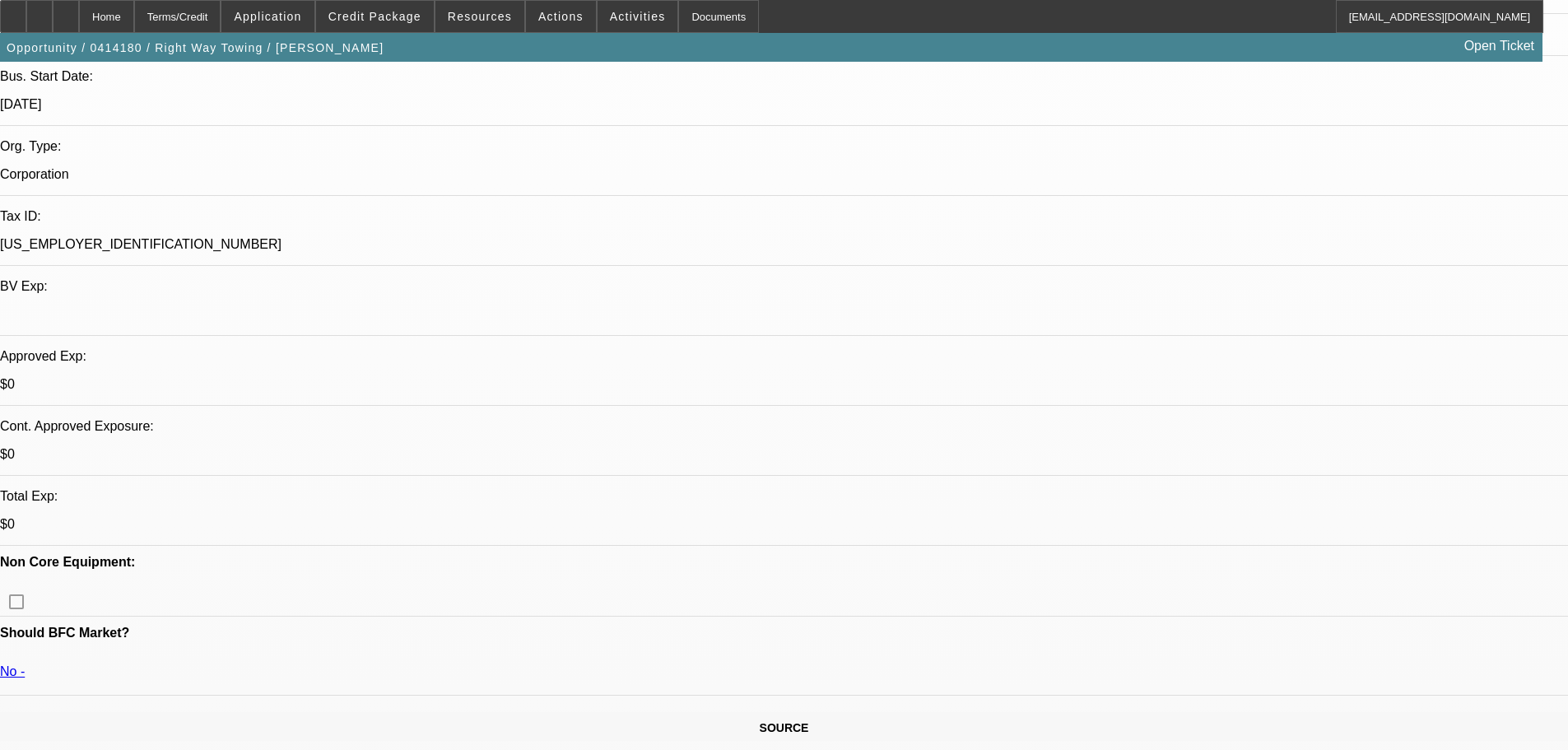
scroll to position [329, 0]
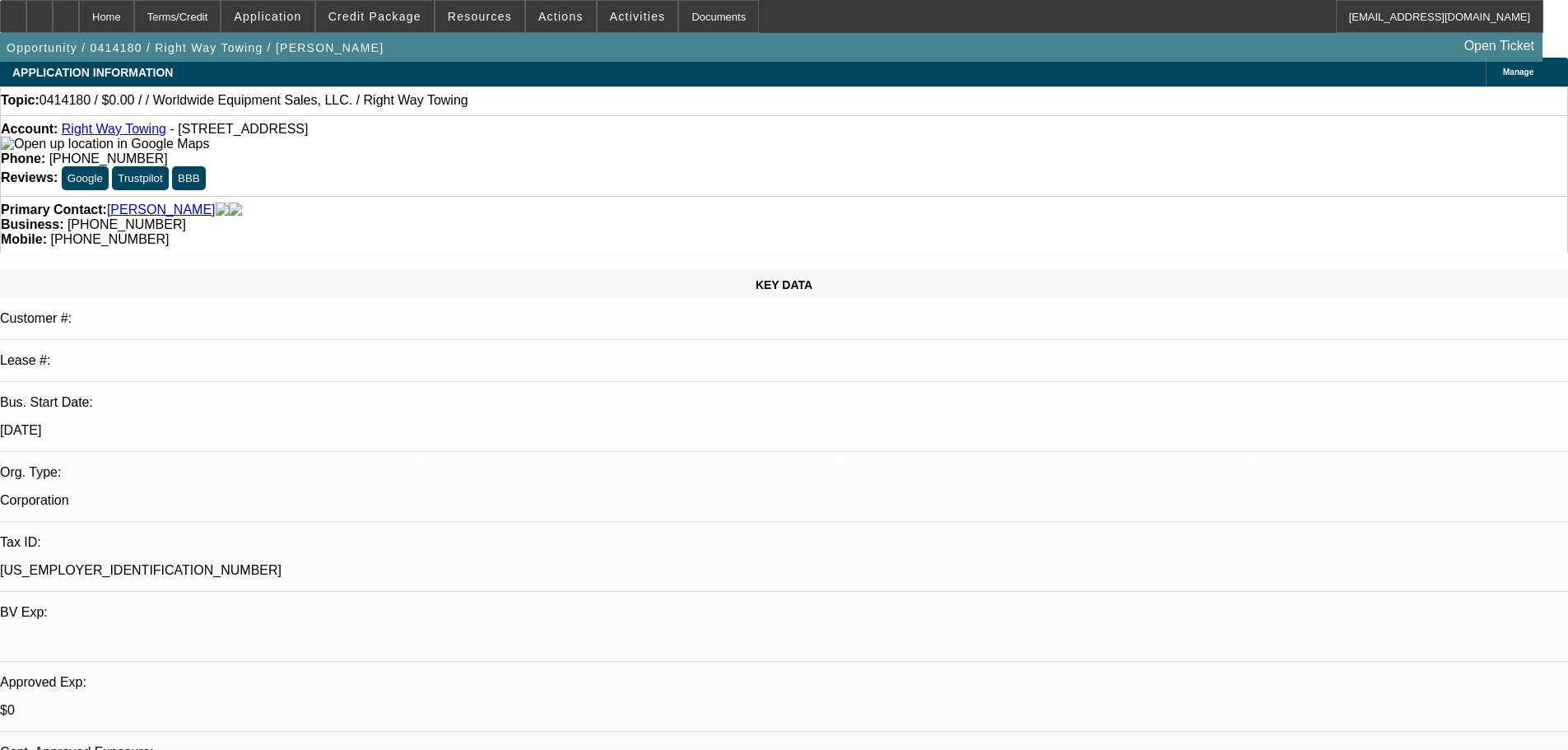
scroll to position [0, 0]
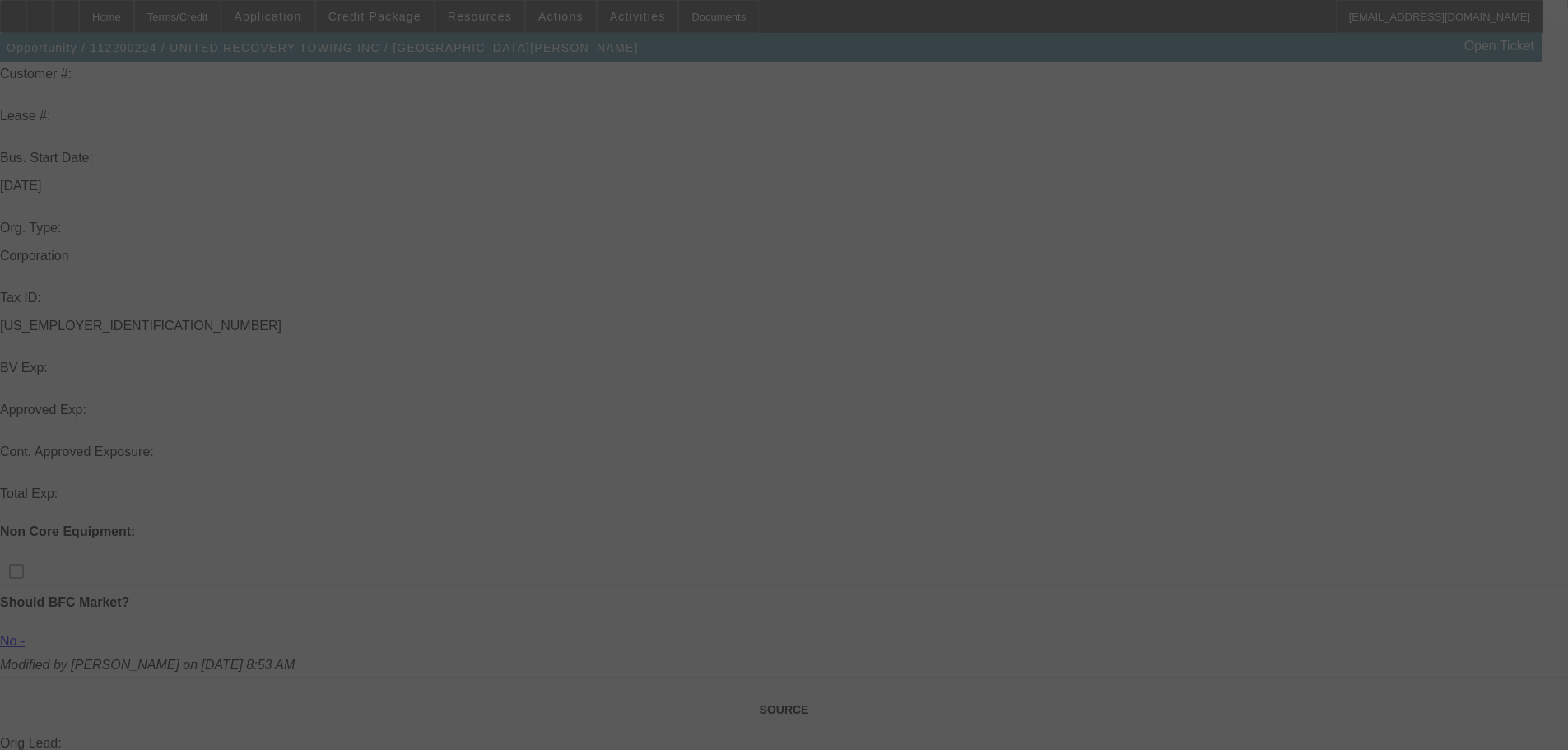
scroll to position [412, 0]
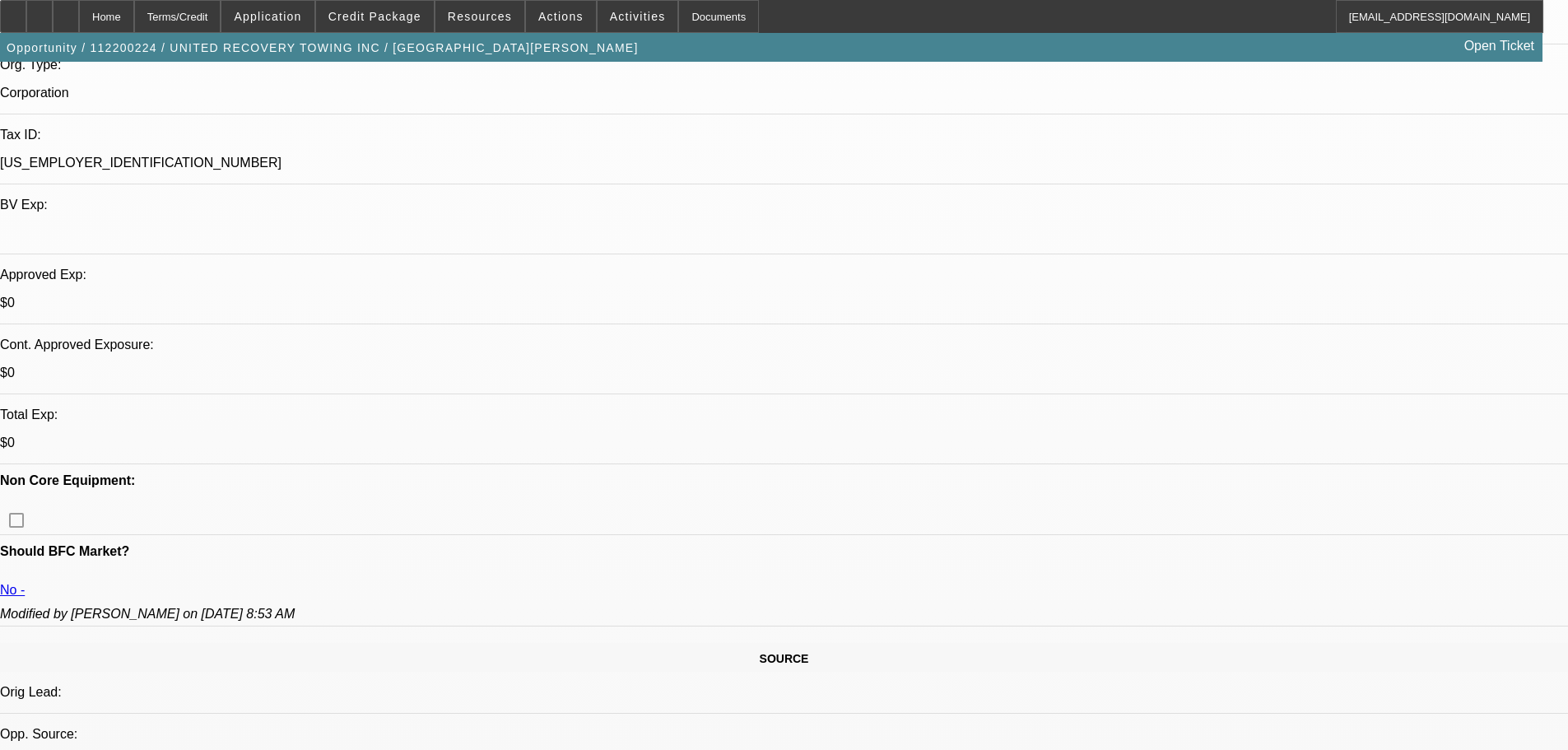
select select "0"
select select "2"
select select "0.1"
select select "4"
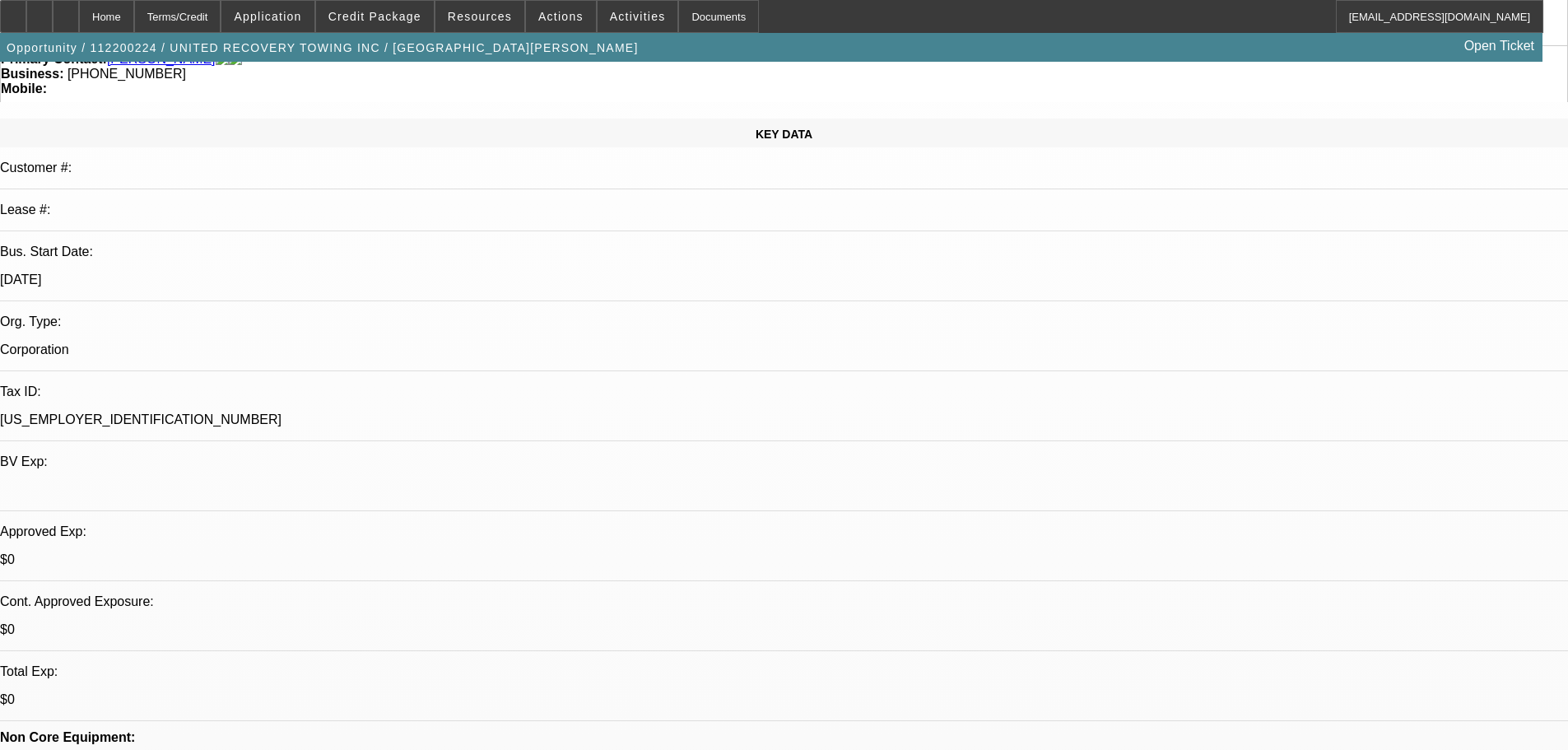
scroll to position [83, 0]
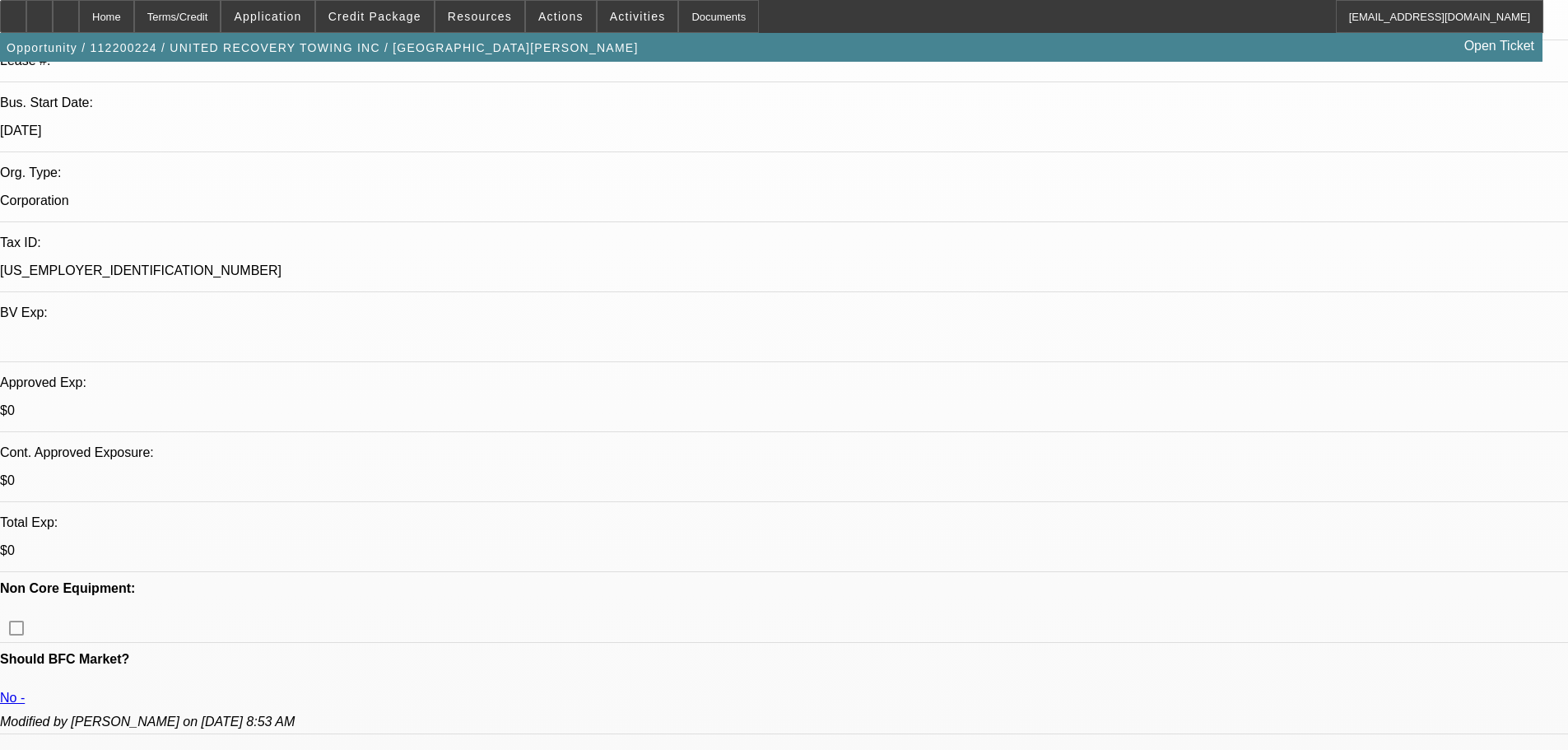
scroll to position [494, 0]
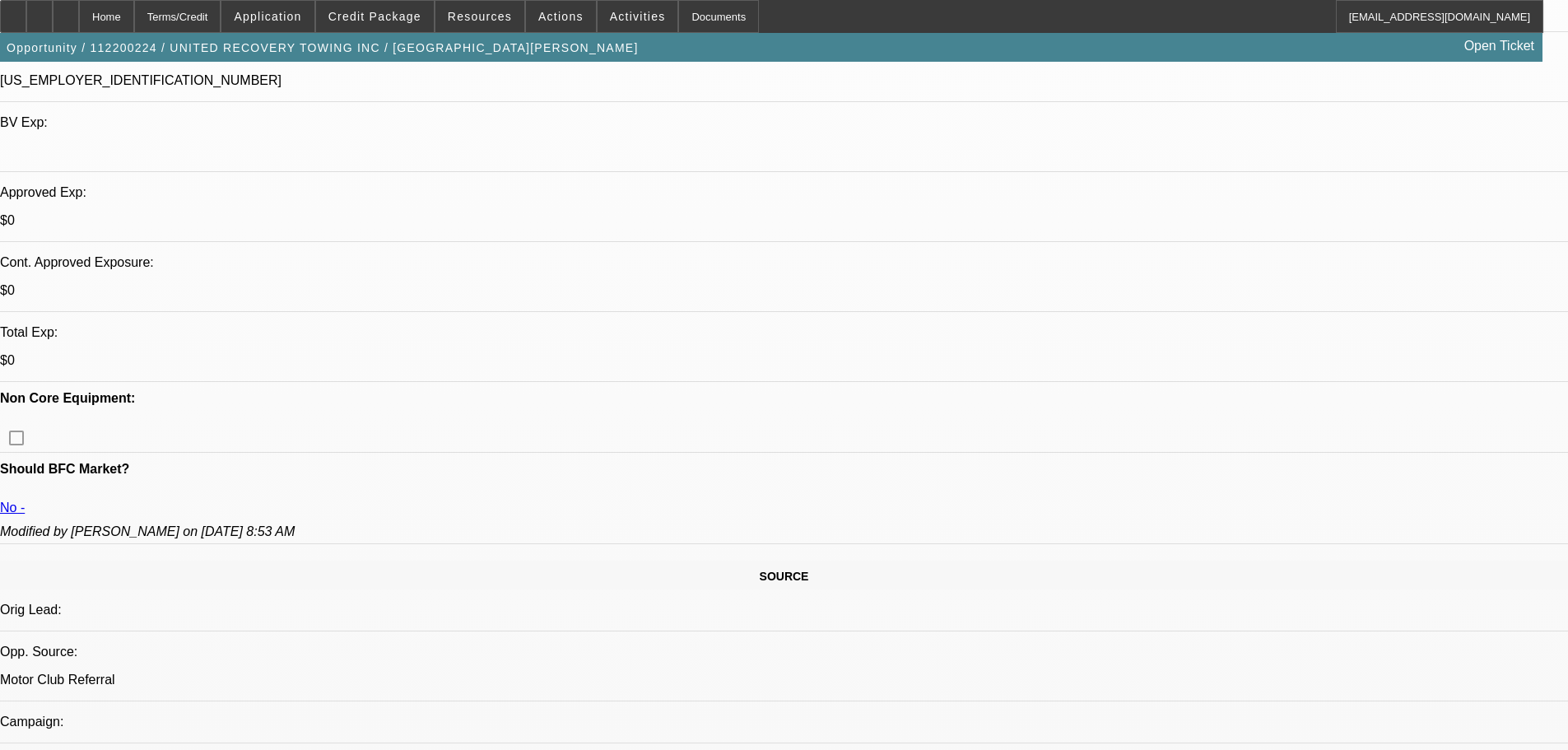
click at [399, 23] on span at bounding box center [374, 16] width 117 height 39
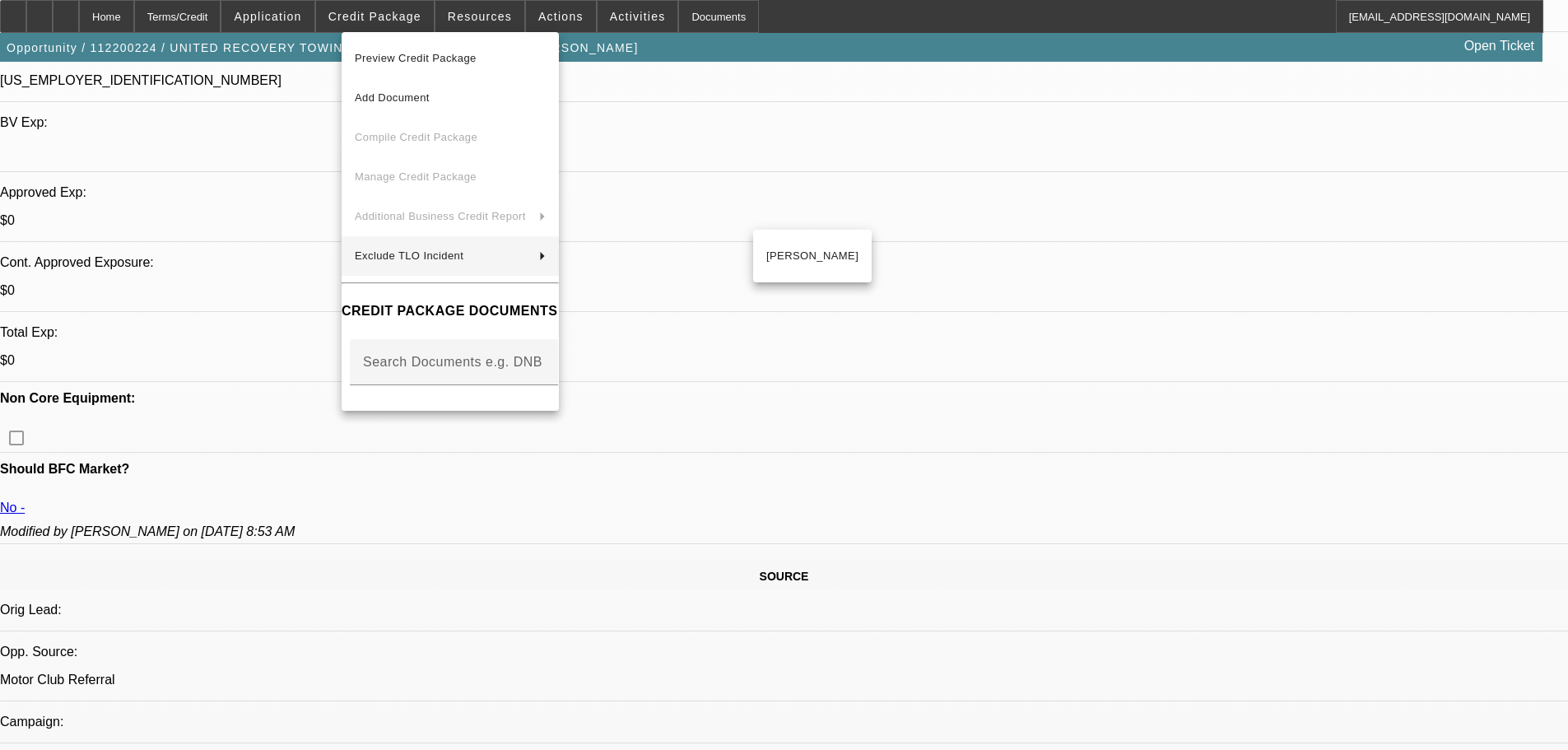
click at [1232, 324] on div at bounding box center [784, 375] width 1568 height 750
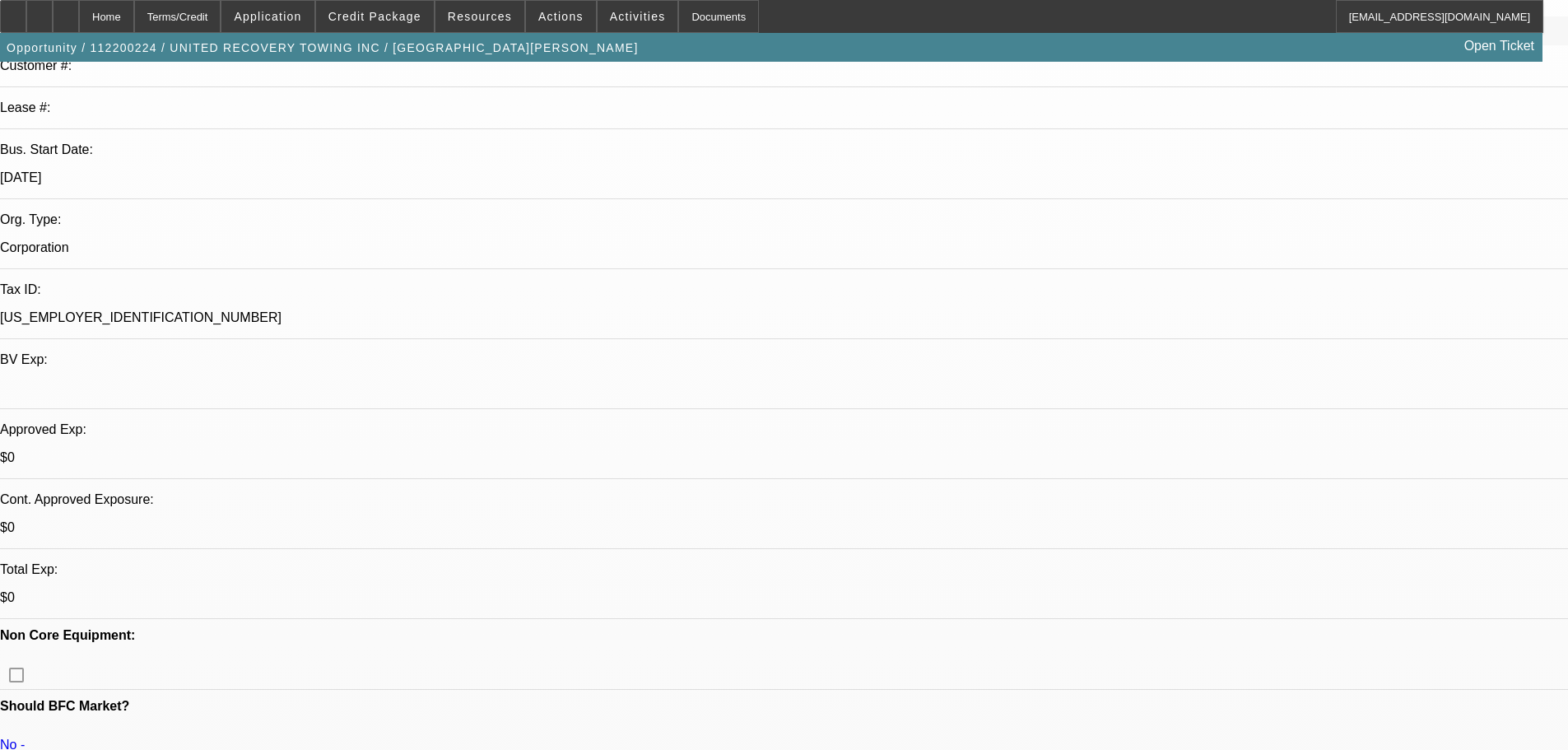
scroll to position [0, 0]
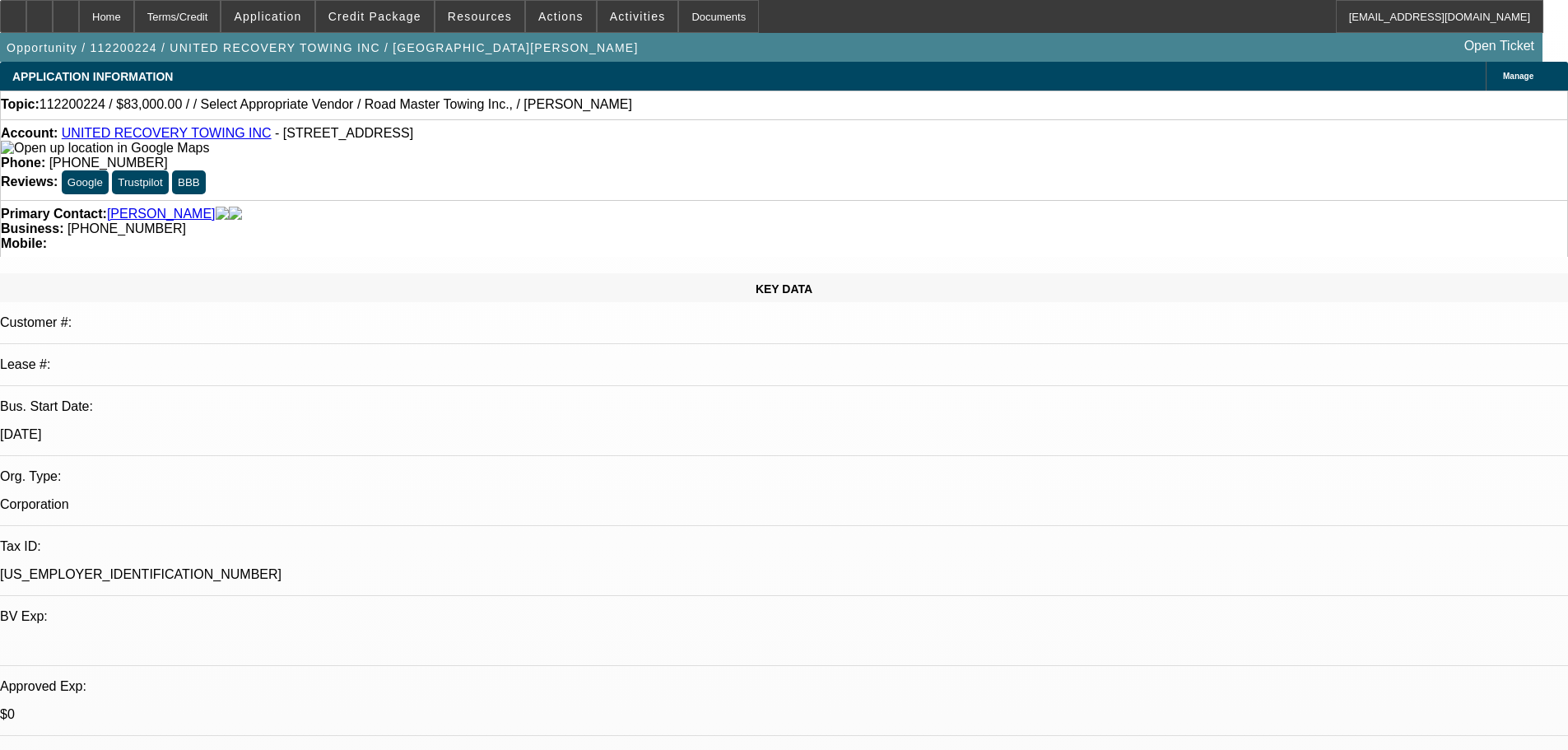
drag, startPoint x: 675, startPoint y: 175, endPoint x: 590, endPoint y: 184, distance: 85.5
click at [590, 222] on div "Business: [PHONE_NUMBER]" at bounding box center [784, 229] width 1566 height 15
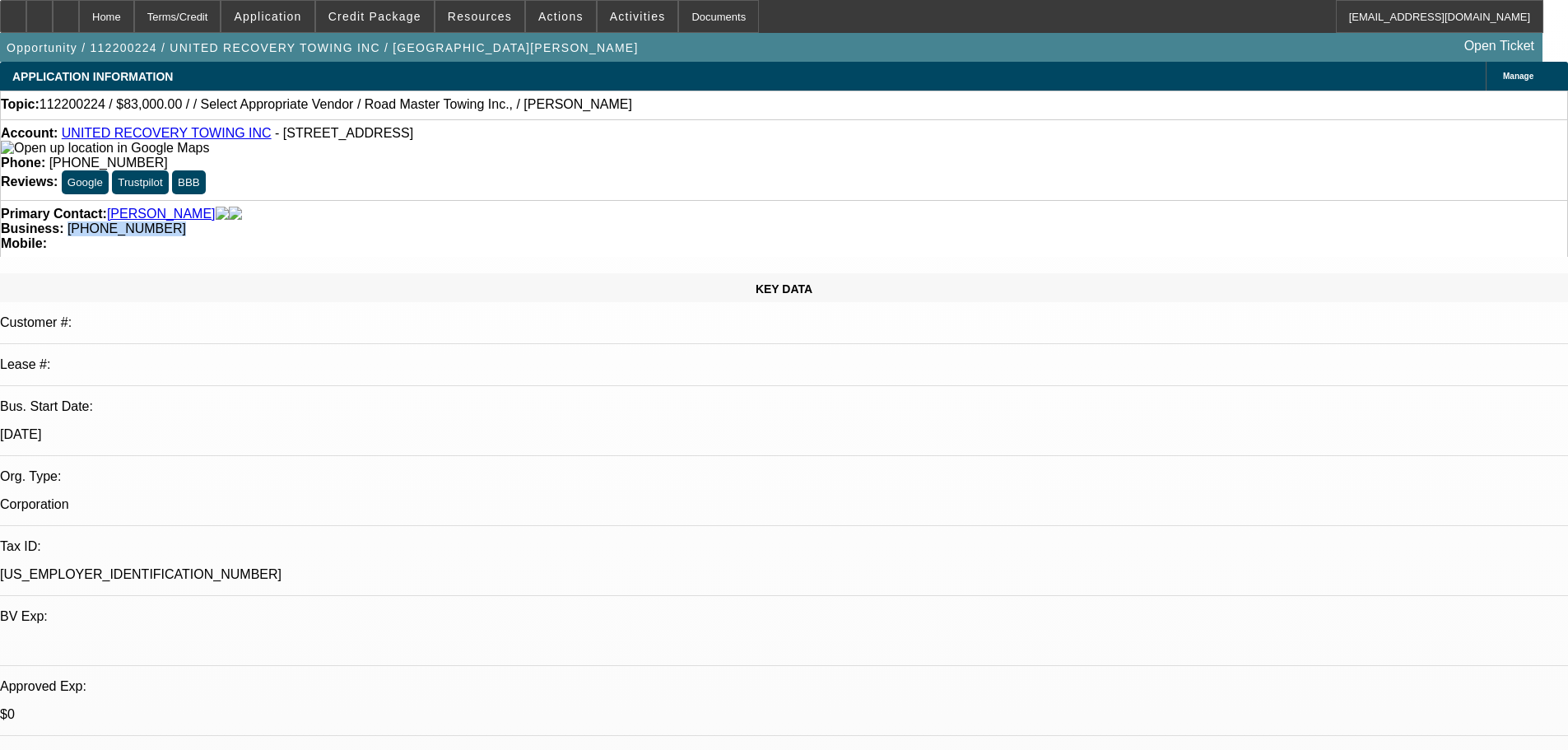
copy span "[PHONE_NUMBER]"
